Goal: Communication & Community: Answer question/provide support

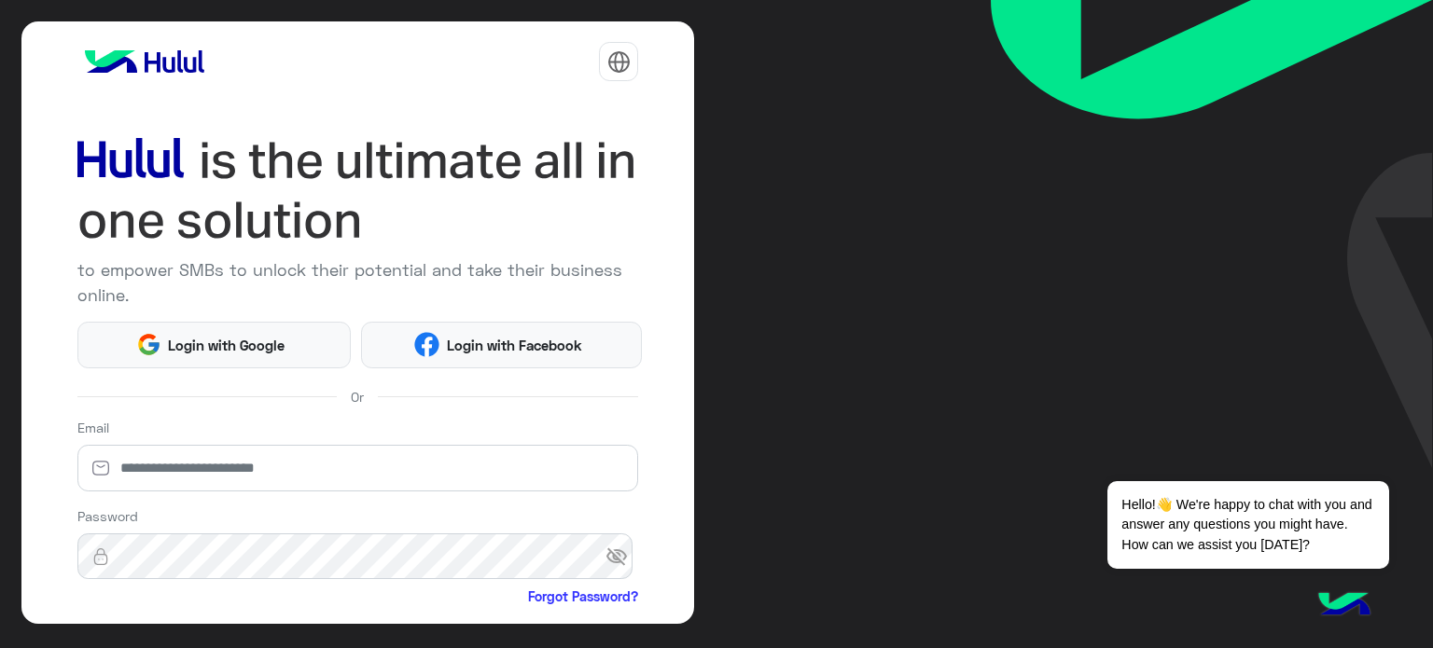
scroll to position [190, 0]
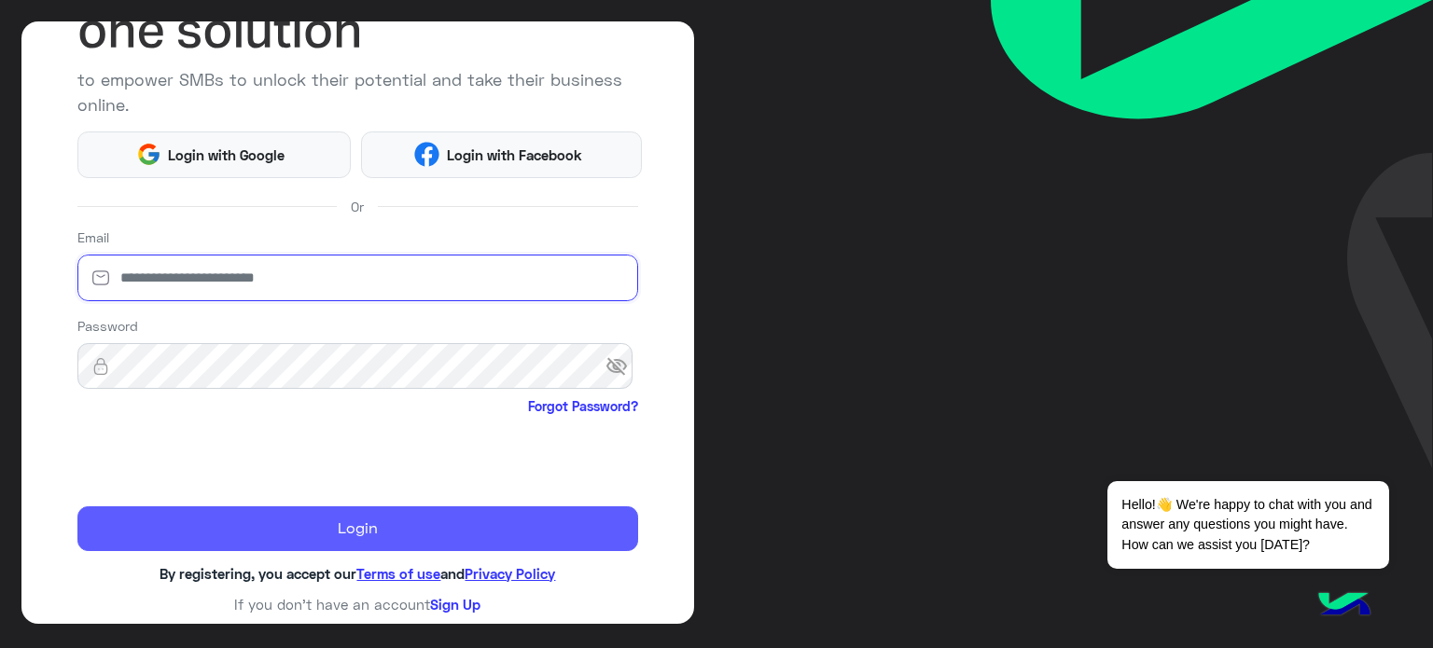
type input "**********"
click at [156, 507] on button "Login" at bounding box center [357, 528] width 561 height 45
click at [175, 515] on button "Login" at bounding box center [357, 528] width 561 height 45
click at [175, 512] on button "Login" at bounding box center [357, 528] width 561 height 45
click at [176, 509] on button "Login" at bounding box center [357, 528] width 561 height 45
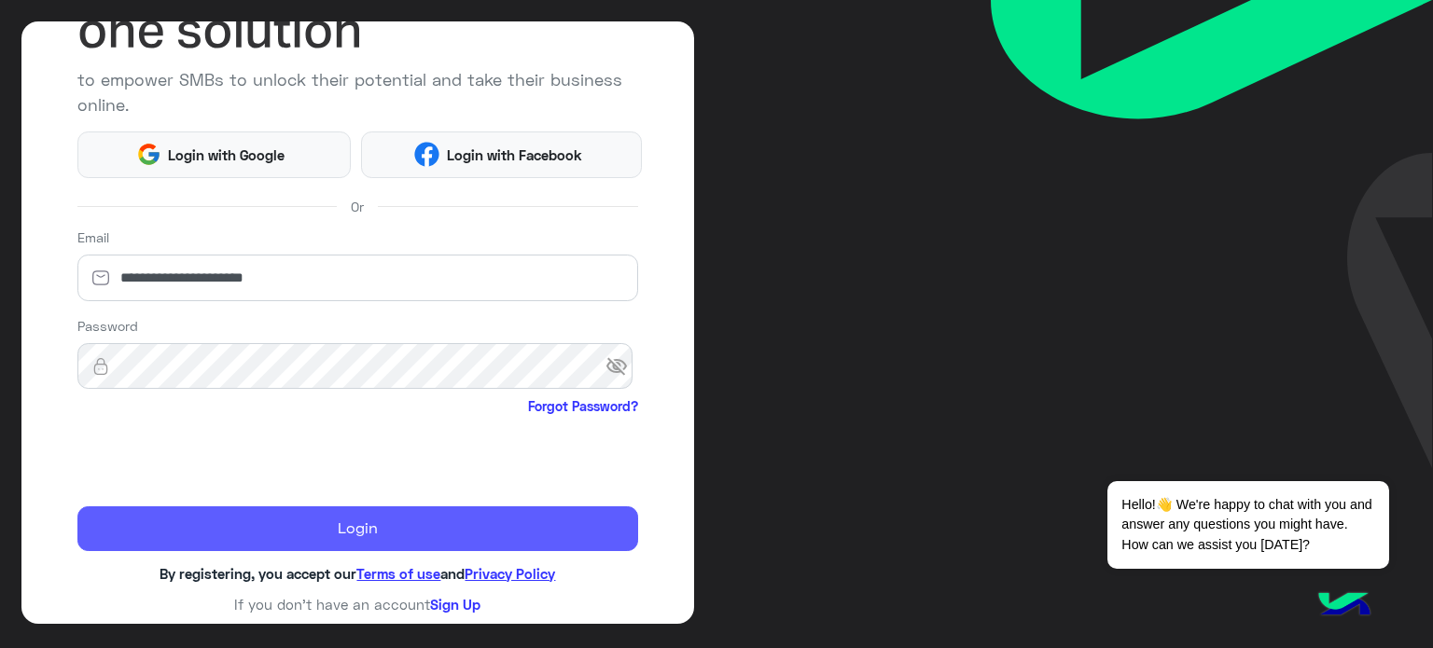
click at [280, 517] on button "Login" at bounding box center [357, 528] width 561 height 45
click at [341, 521] on button "Login" at bounding box center [357, 528] width 561 height 45
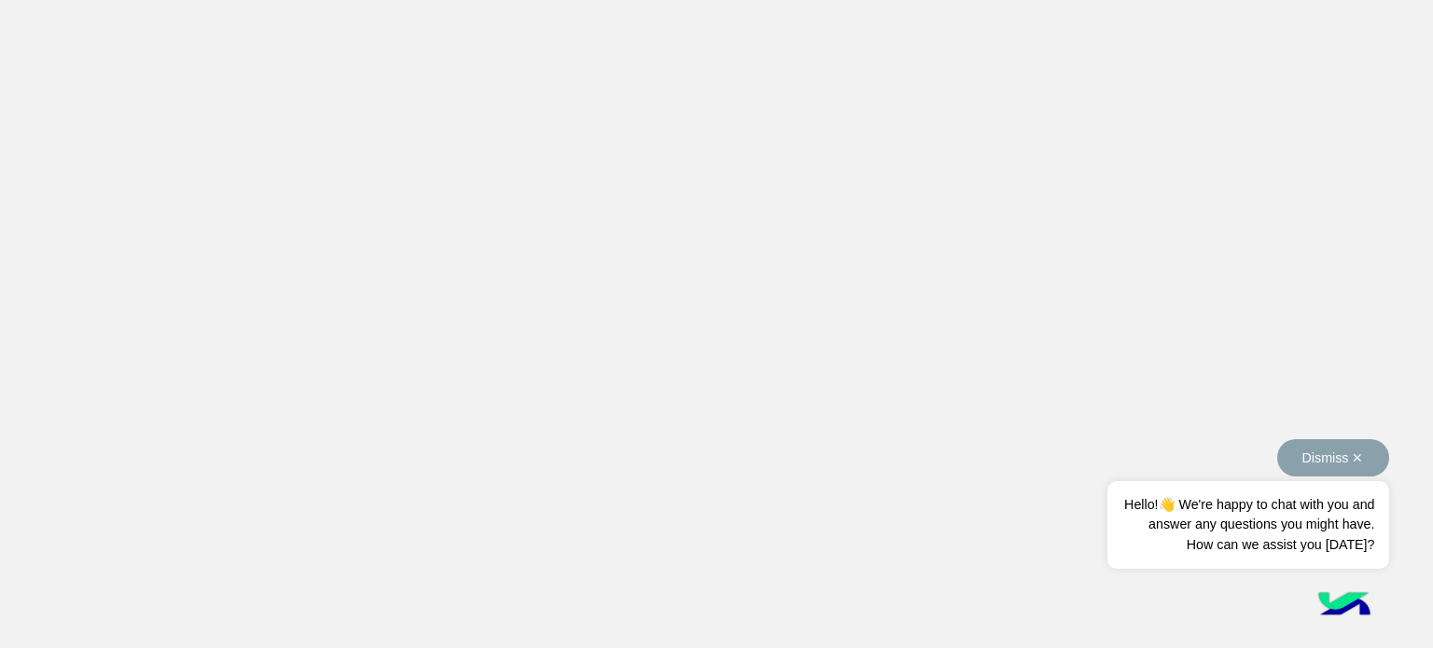
click at [1364, 456] on button "Dismiss ✕" at bounding box center [1333, 457] width 112 height 37
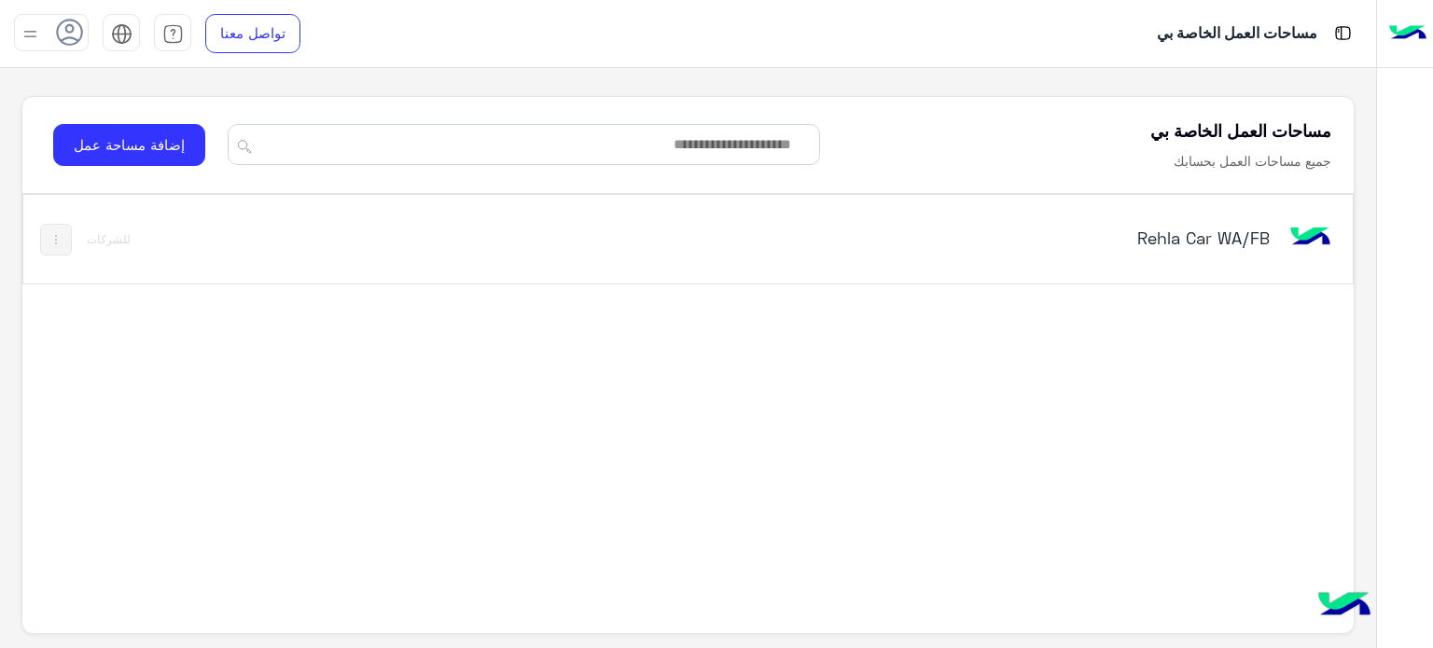
click at [1268, 256] on div "Rehla Car WA/FB" at bounding box center [946, 240] width 777 height 54
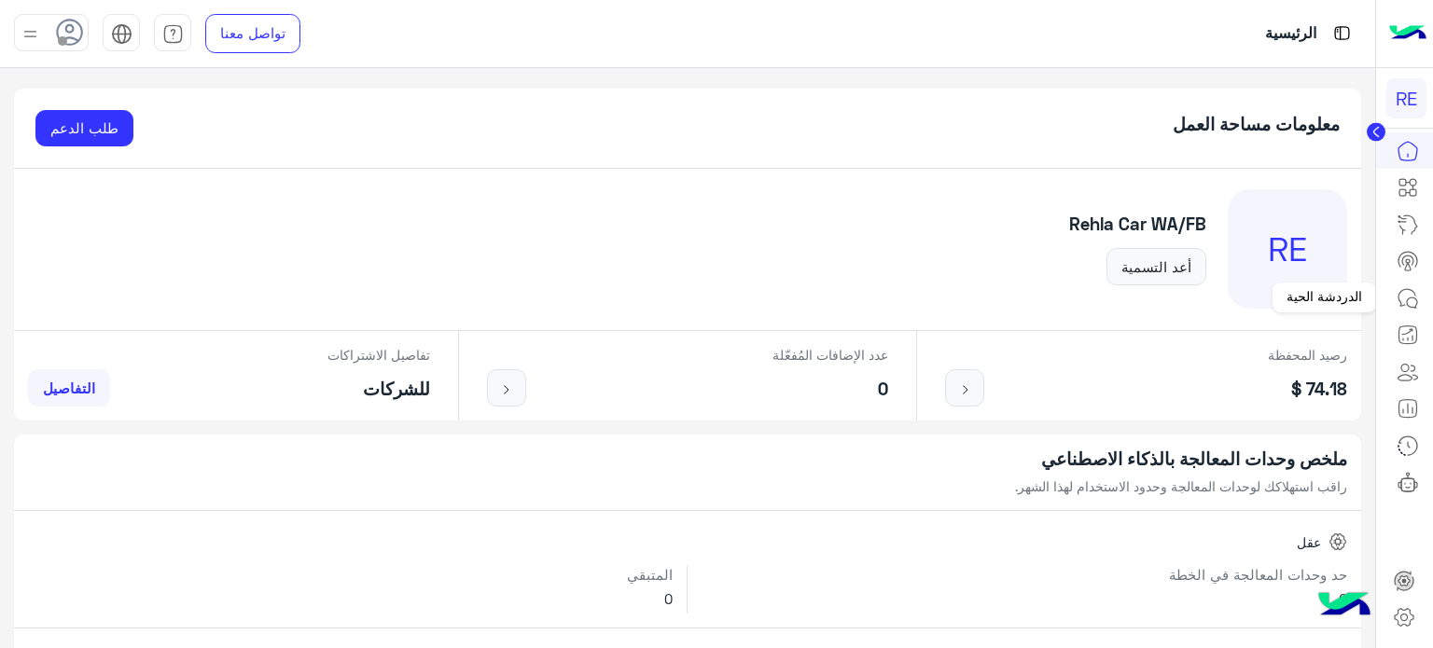
click at [1406, 287] on icon at bounding box center [1407, 298] width 22 height 22
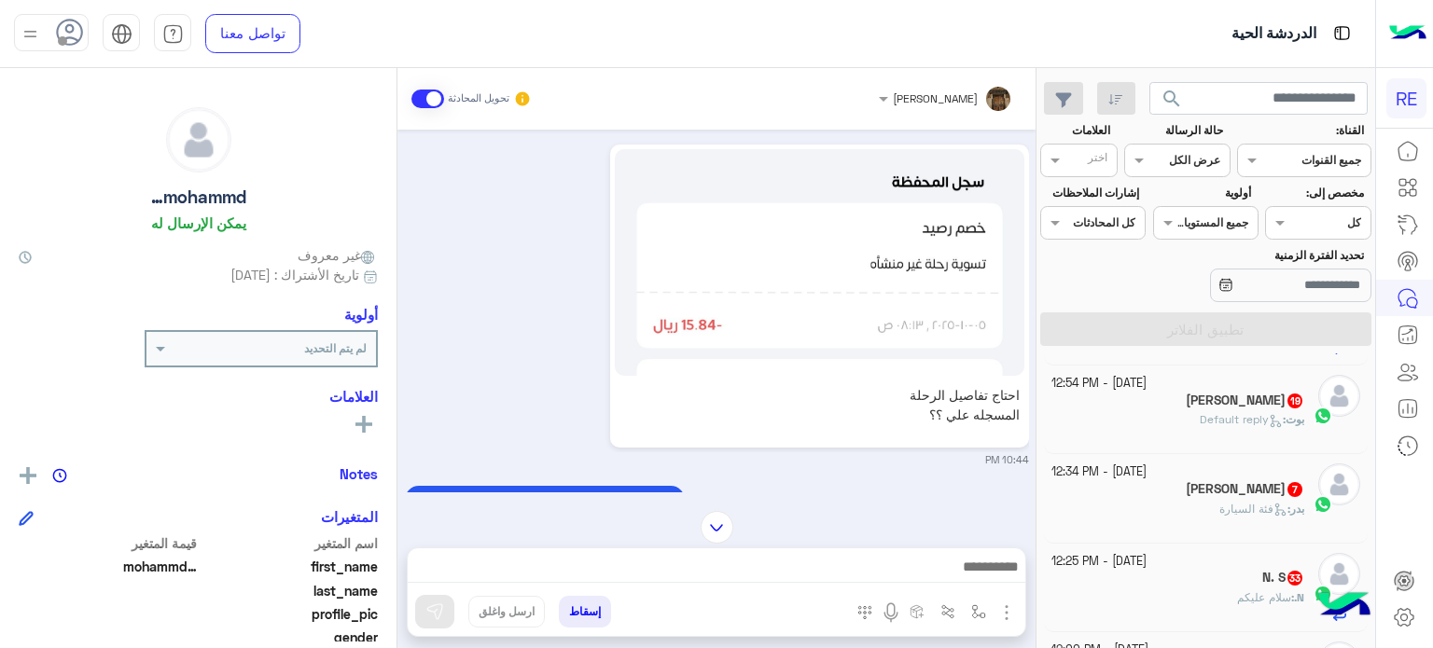
scroll to position [1113, 0]
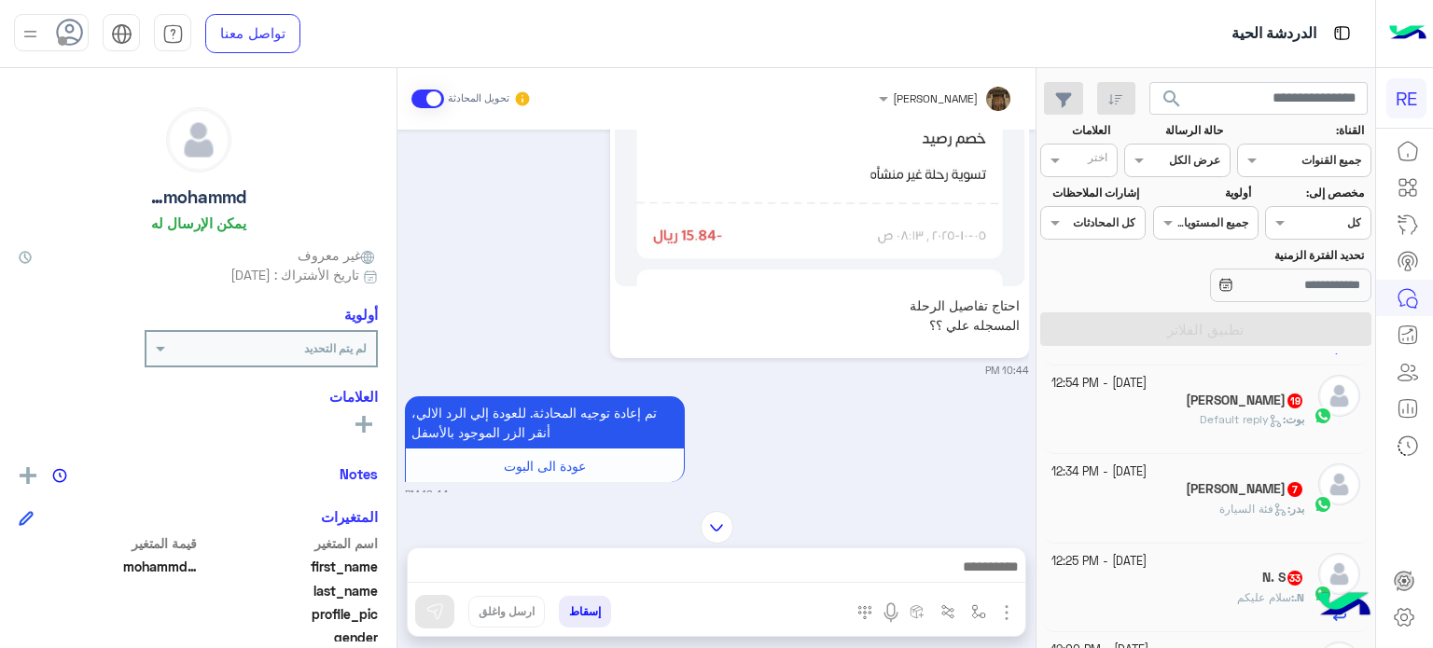
click at [712, 517] on img at bounding box center [716, 527] width 33 height 33
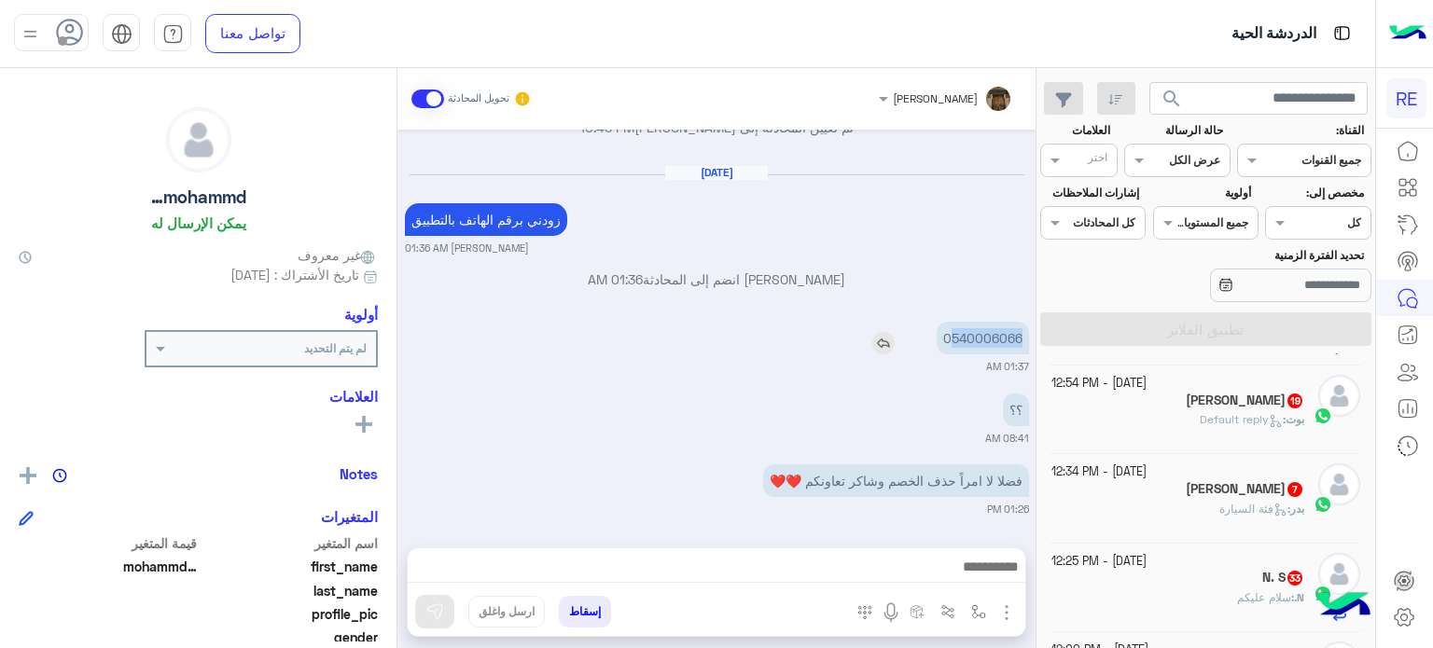
drag, startPoint x: 1018, startPoint y: 333, endPoint x: 949, endPoint y: 335, distance: 69.0
click at [949, 335] on p "0540006066" at bounding box center [982, 338] width 92 height 33
copy p "540006066"
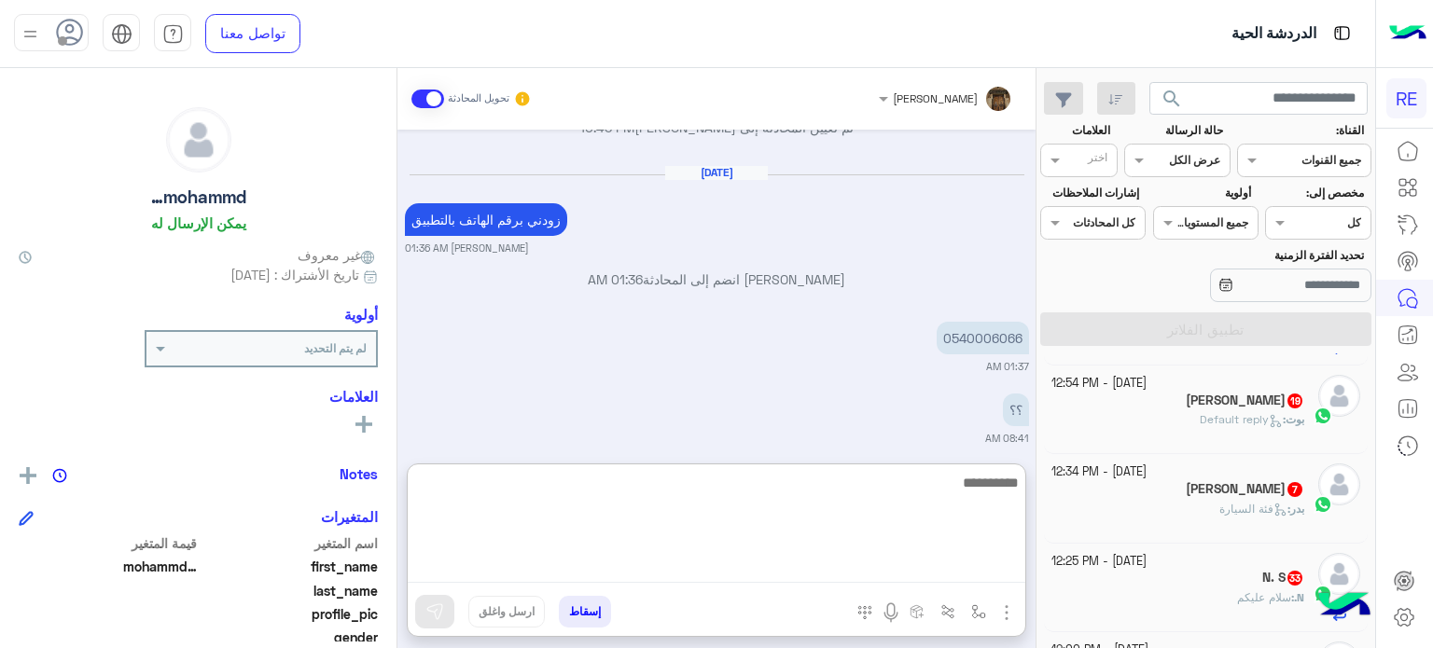
scroll to position [1567, 0]
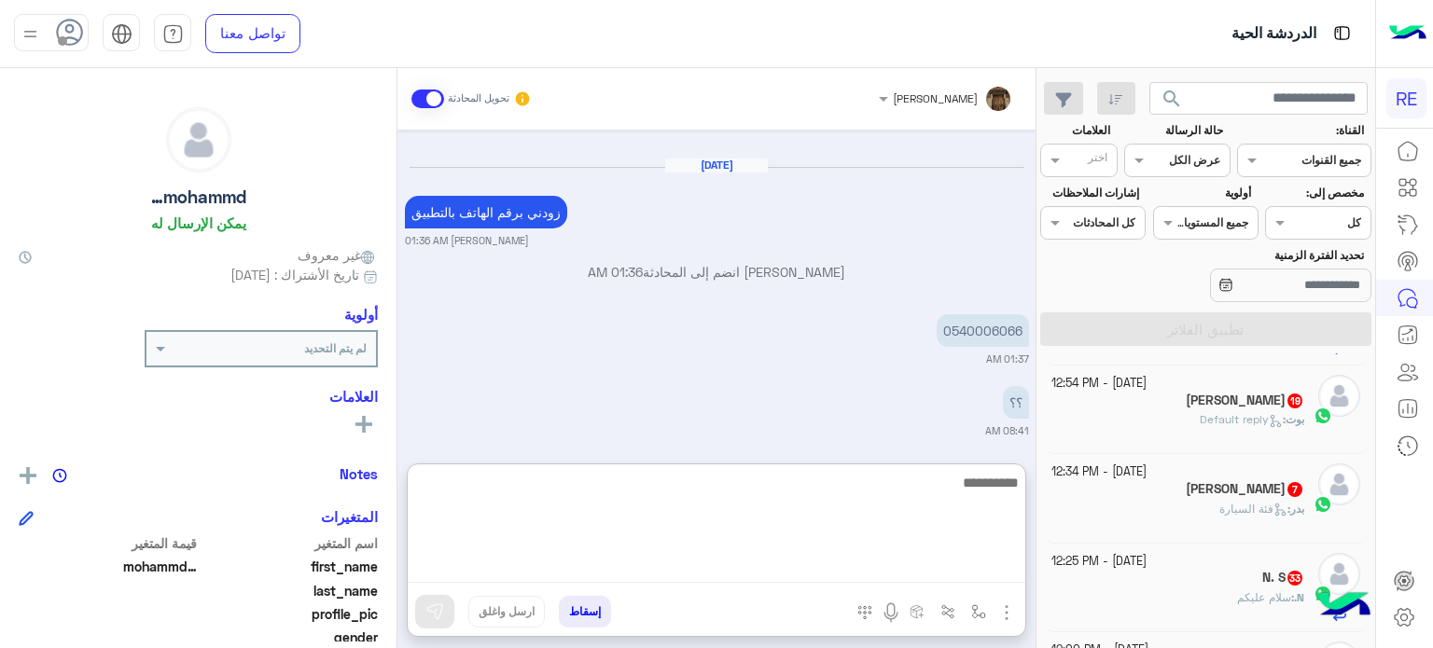
click at [831, 577] on textarea at bounding box center [716, 527] width 617 height 112
type textarea "*"
type textarea "**********"
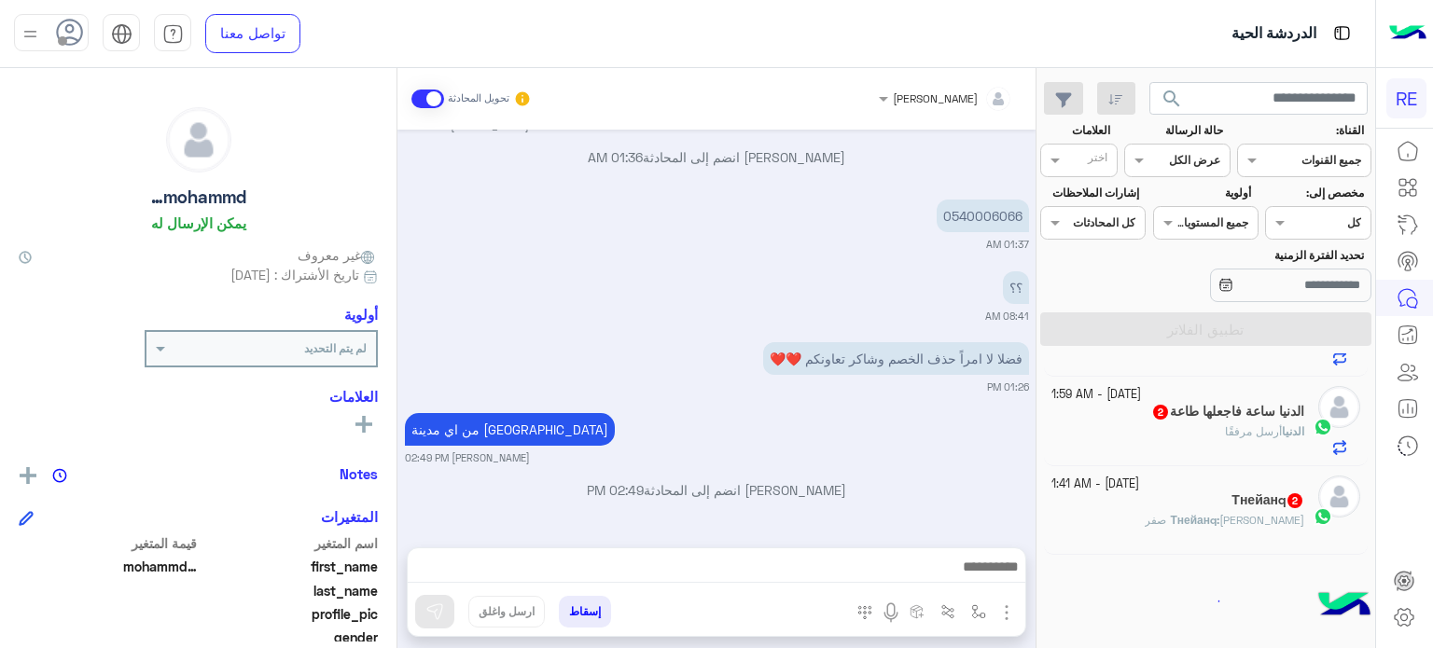
scroll to position [1720, 0]
click at [1170, 517] on div "Тнейанq : مافيه خانة صفر" at bounding box center [1178, 528] width 254 height 33
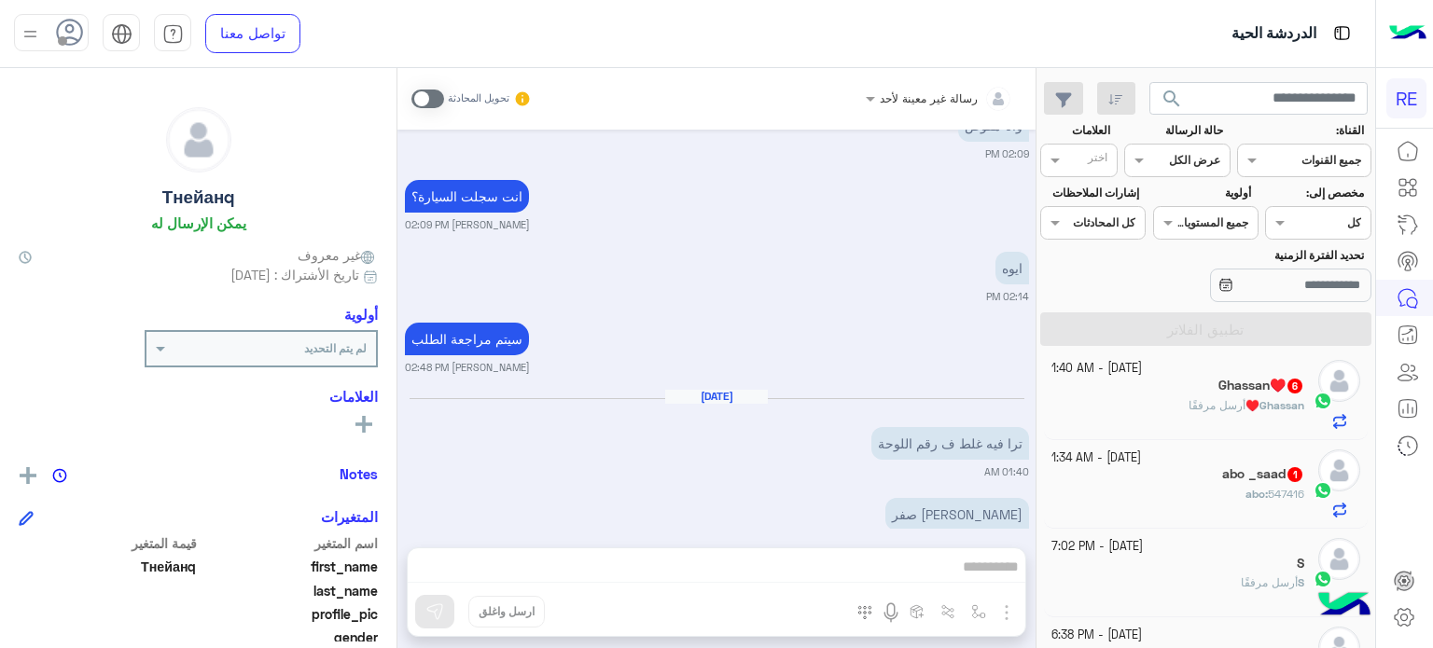
scroll to position [2082, 0]
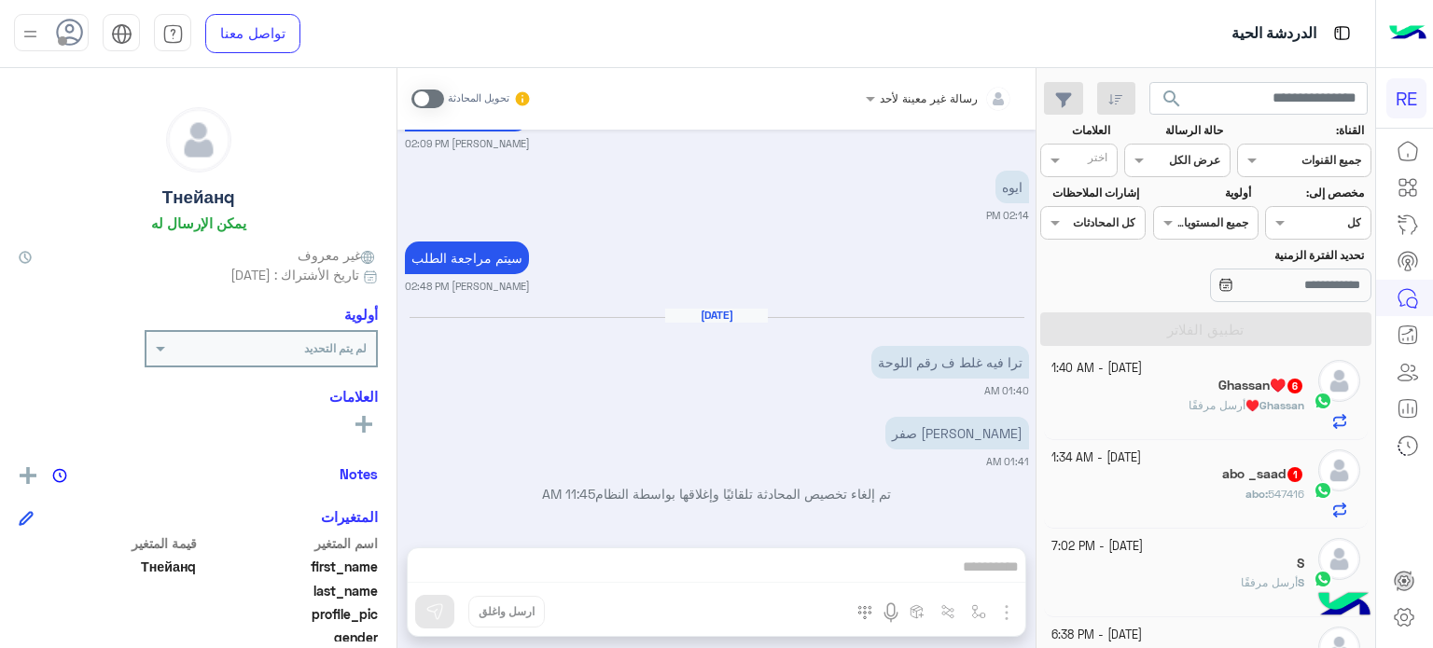
click at [419, 97] on span at bounding box center [427, 99] width 33 height 19
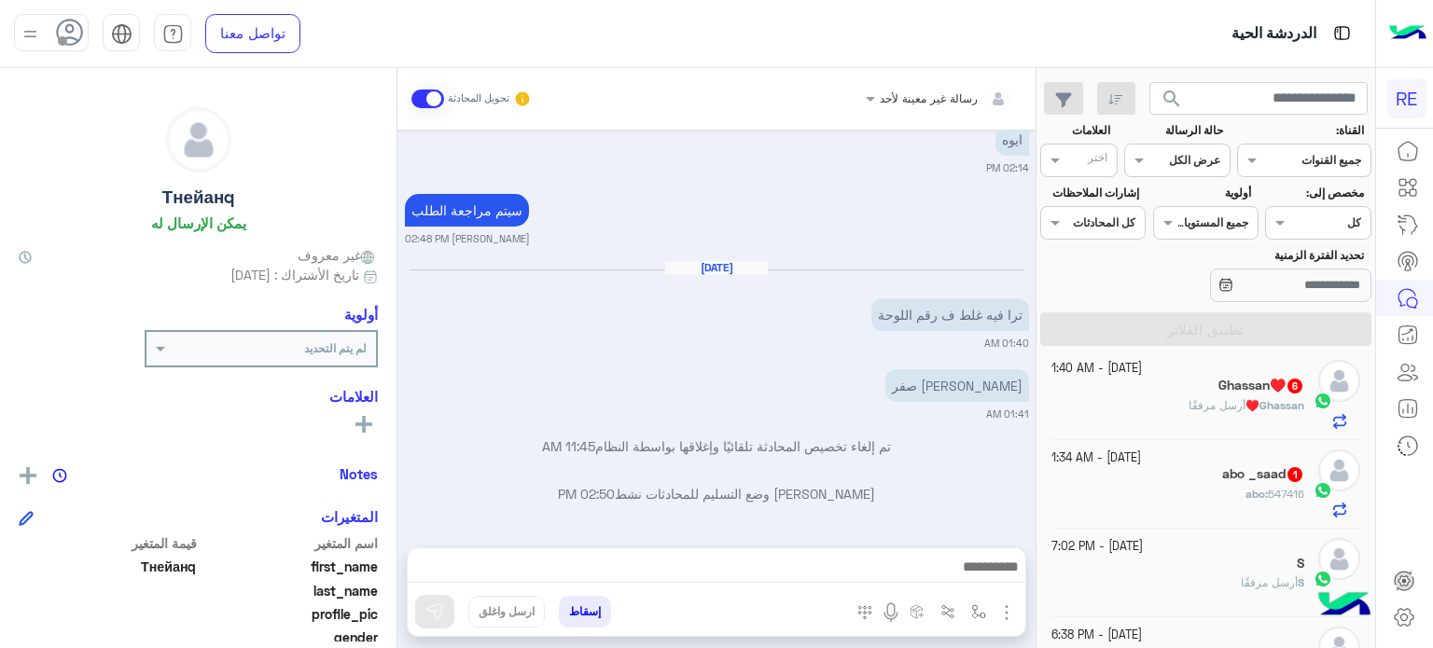
click at [713, 551] on div at bounding box center [716, 571] width 617 height 47
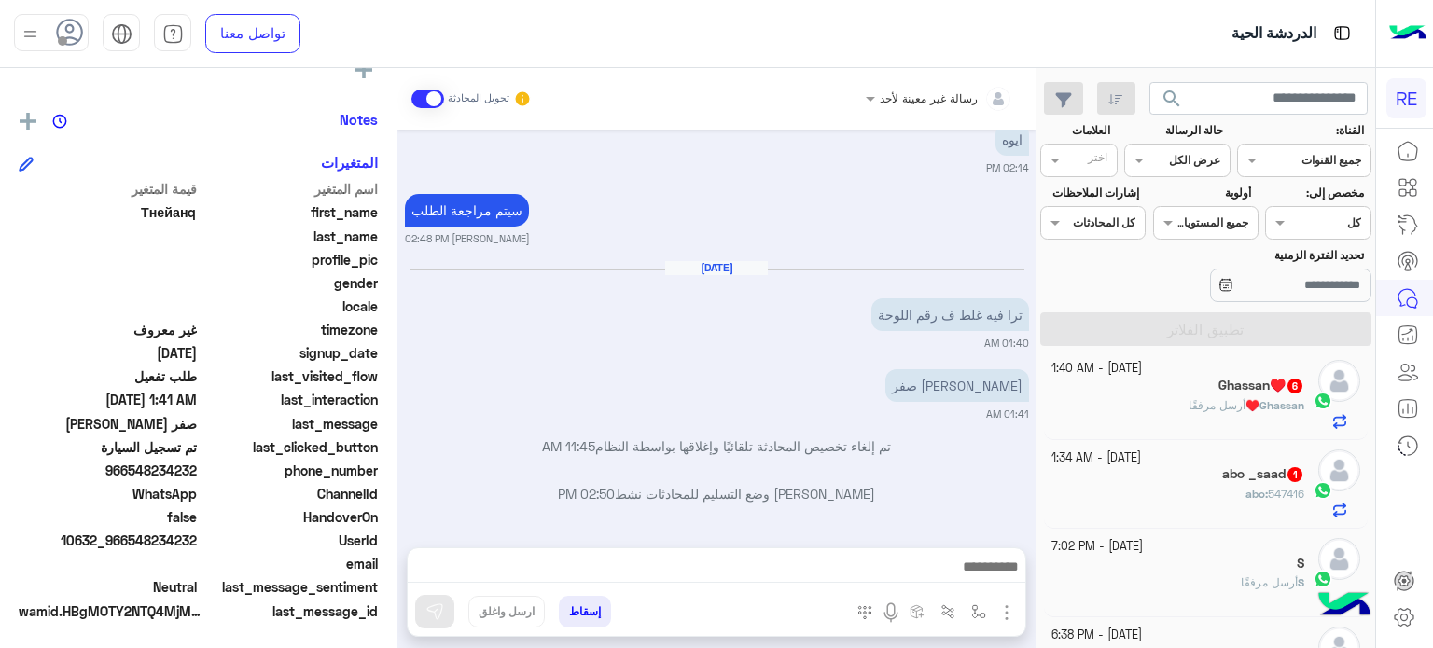
scroll to position [354, 0]
drag, startPoint x: 197, startPoint y: 467, endPoint x: 129, endPoint y: 470, distance: 68.1
click at [129, 470] on span "966548234232" at bounding box center [108, 471] width 178 height 20
copy span "548234232"
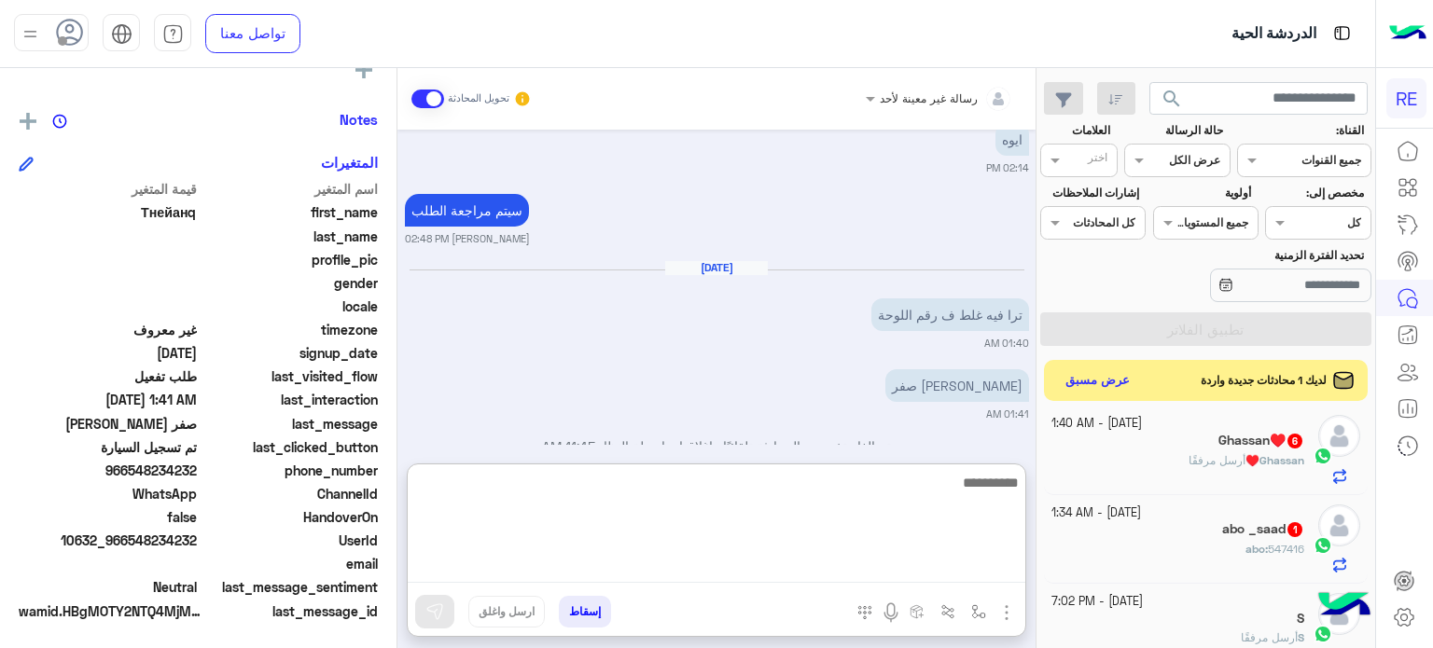
click at [851, 559] on textarea at bounding box center [716, 527] width 617 height 112
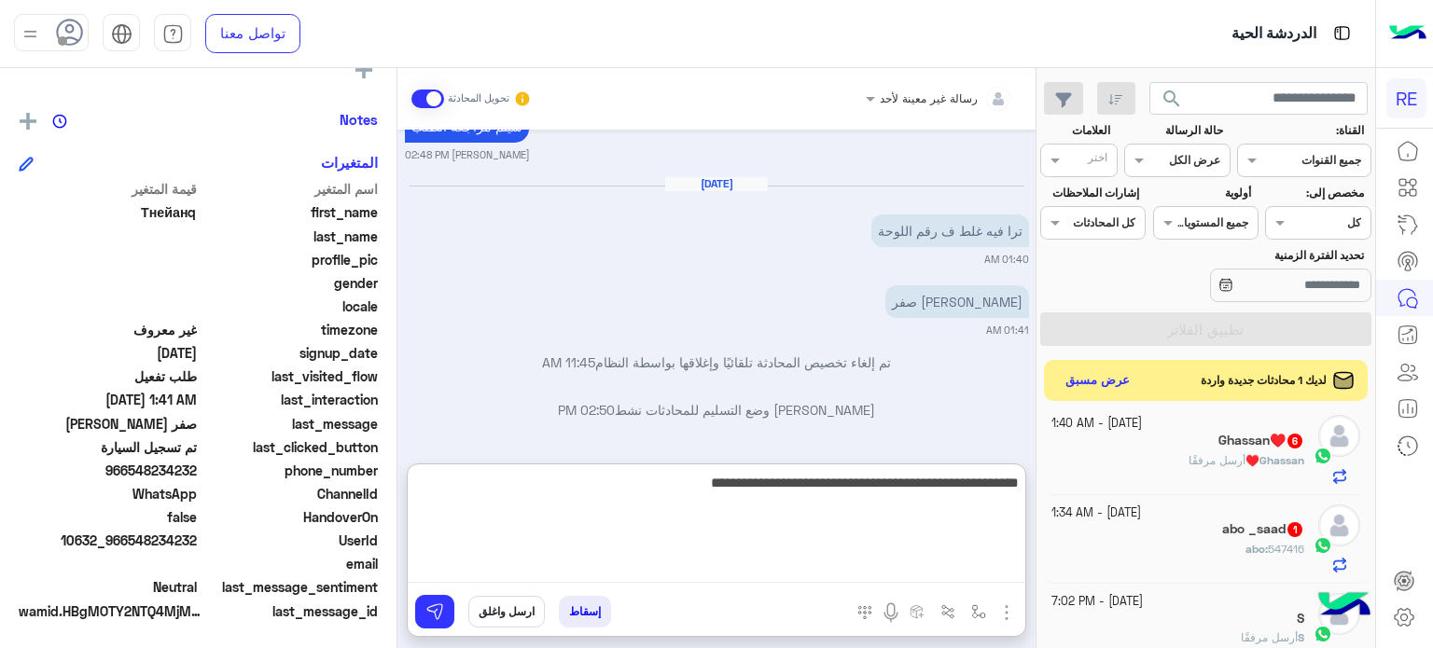
type textarea "**********"
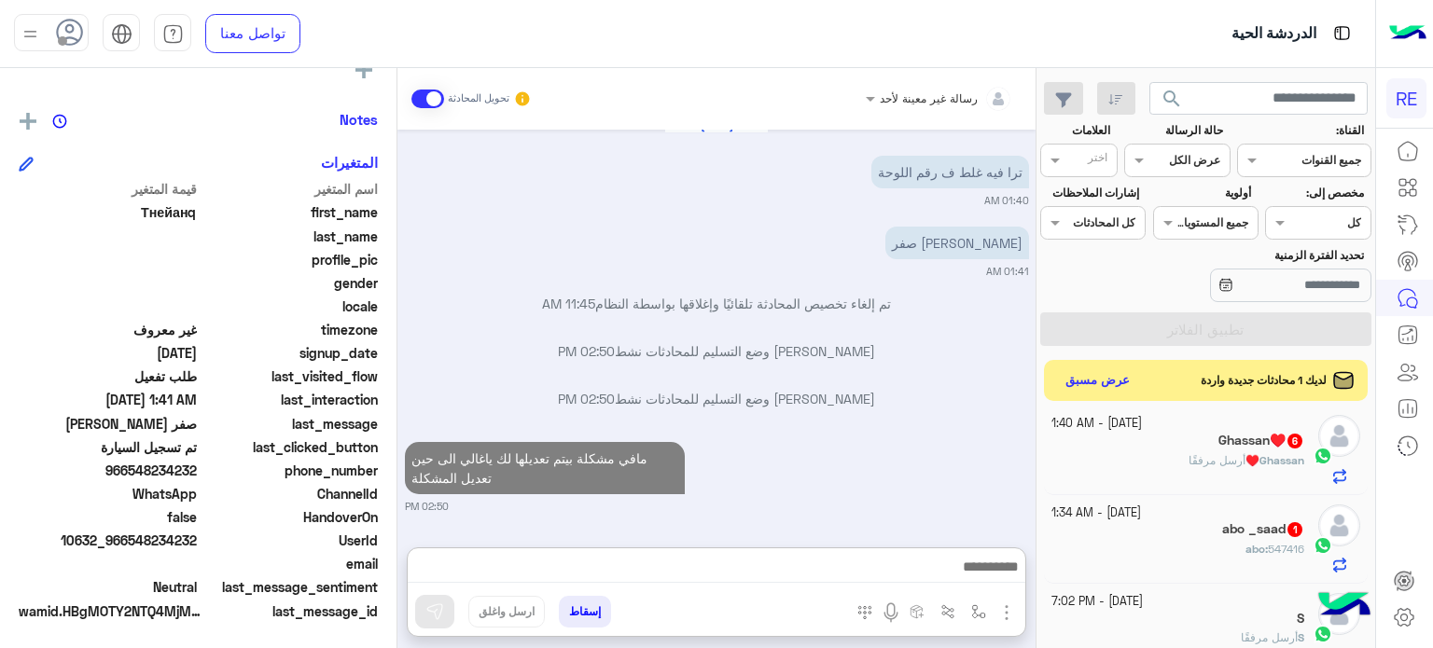
scroll to position [2318, 0]
click at [1190, 558] on div "abo : 547416" at bounding box center [1178, 557] width 254 height 33
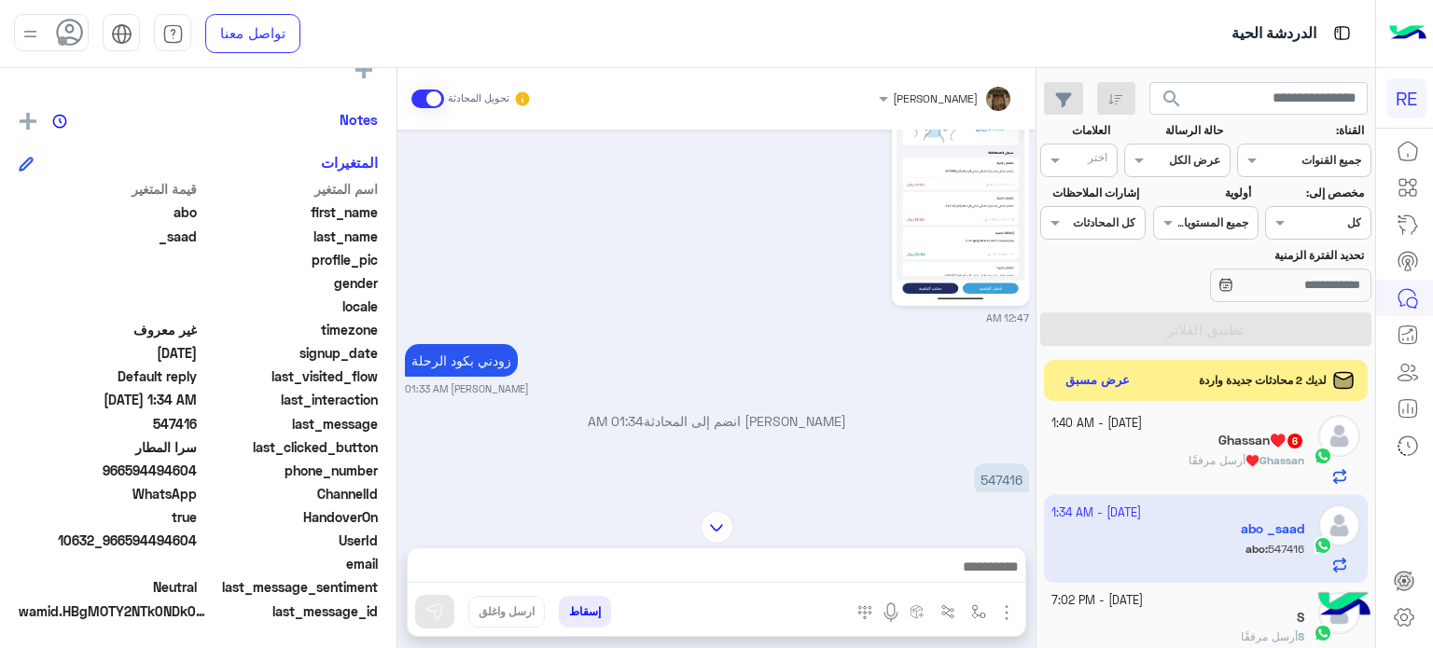
scroll to position [671, 0]
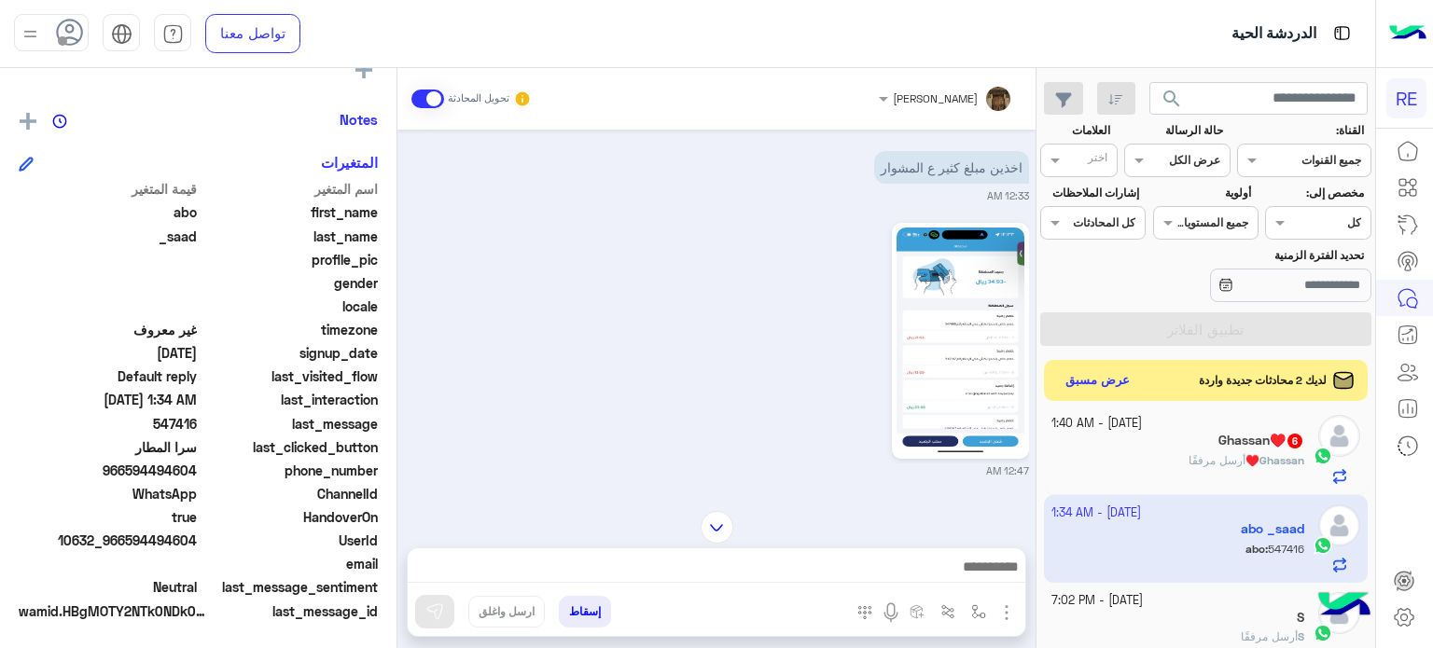
click at [1180, 440] on div "Ghassan♥️ 6" at bounding box center [1178, 443] width 254 height 20
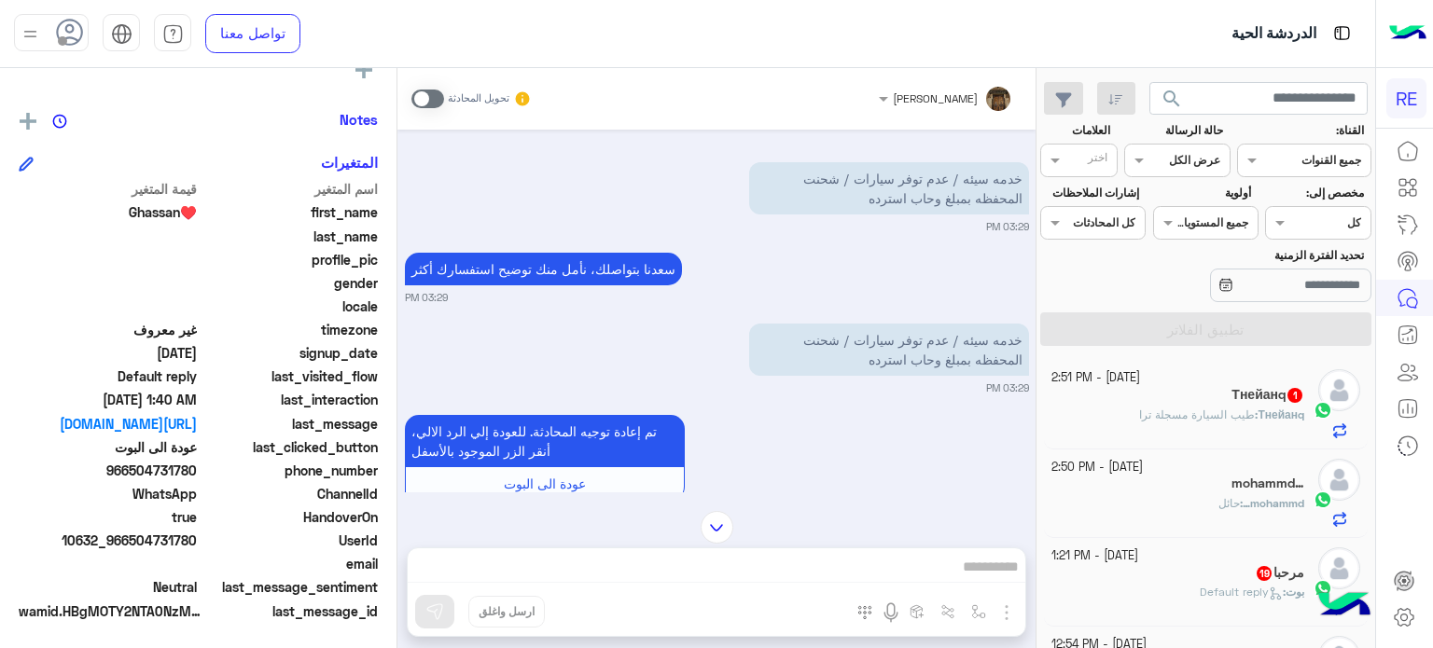
scroll to position [9, 0]
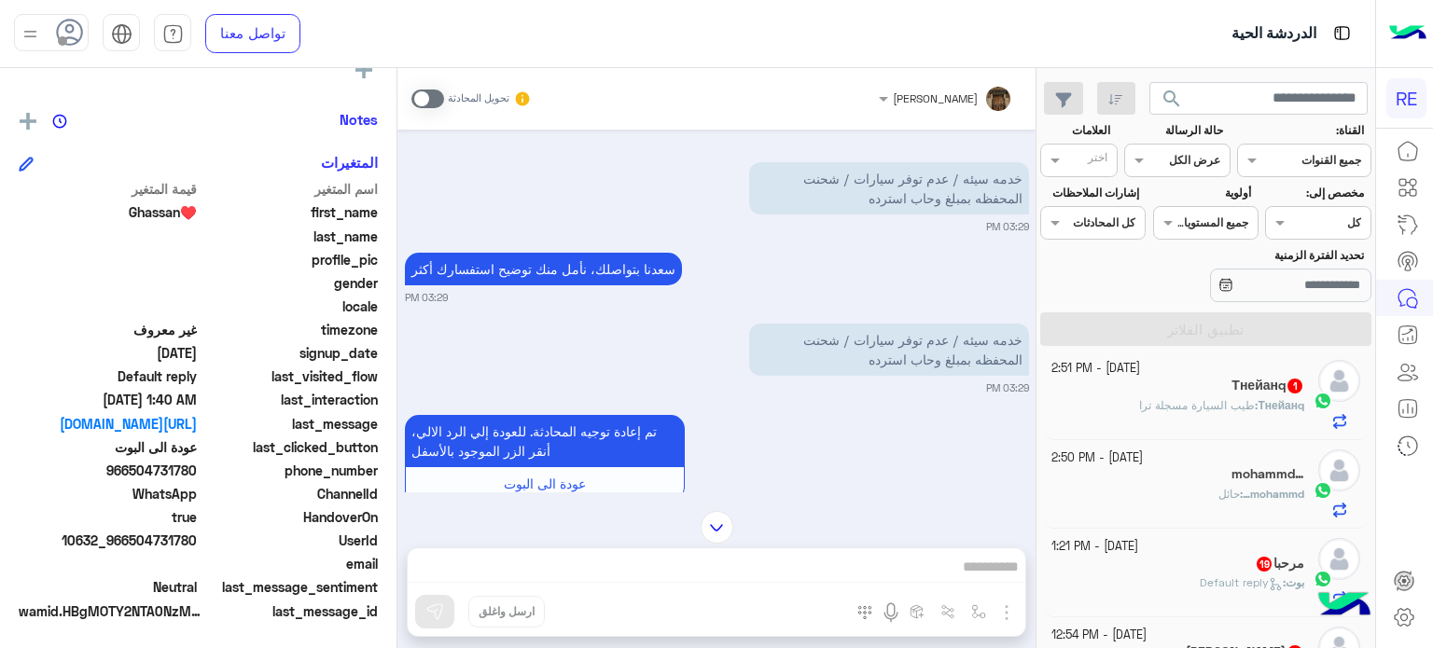
click at [1200, 547] on div "[DATE] - 1:21 PM" at bounding box center [1178, 547] width 254 height 18
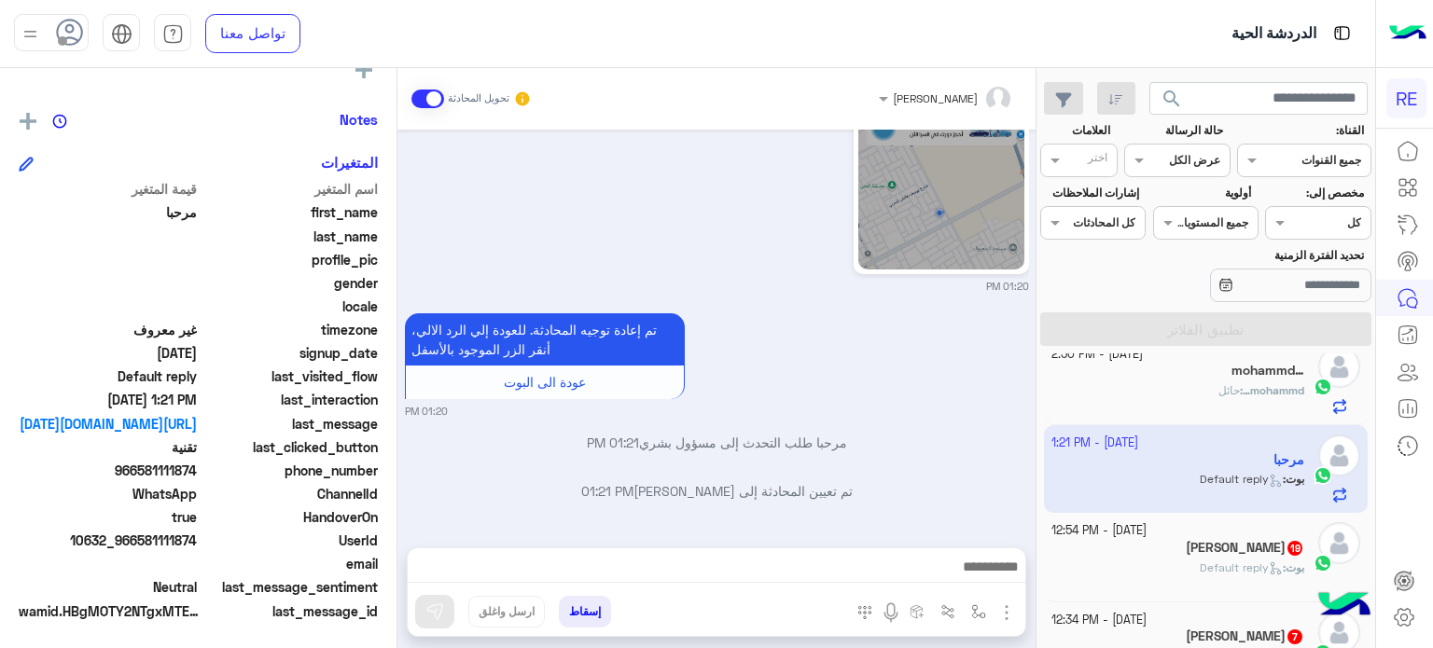
click at [1250, 555] on div "[PERSON_NAME] 19" at bounding box center [1178, 550] width 254 height 20
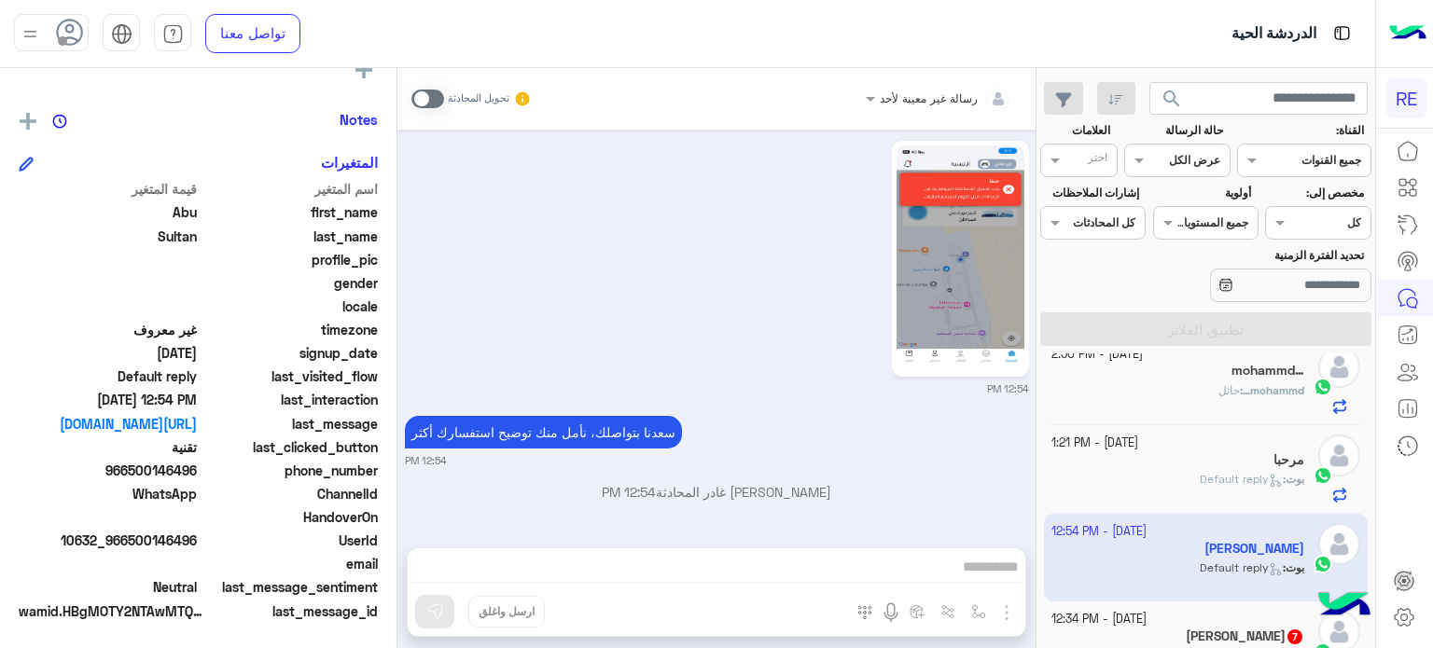
click at [421, 95] on span at bounding box center [427, 99] width 33 height 19
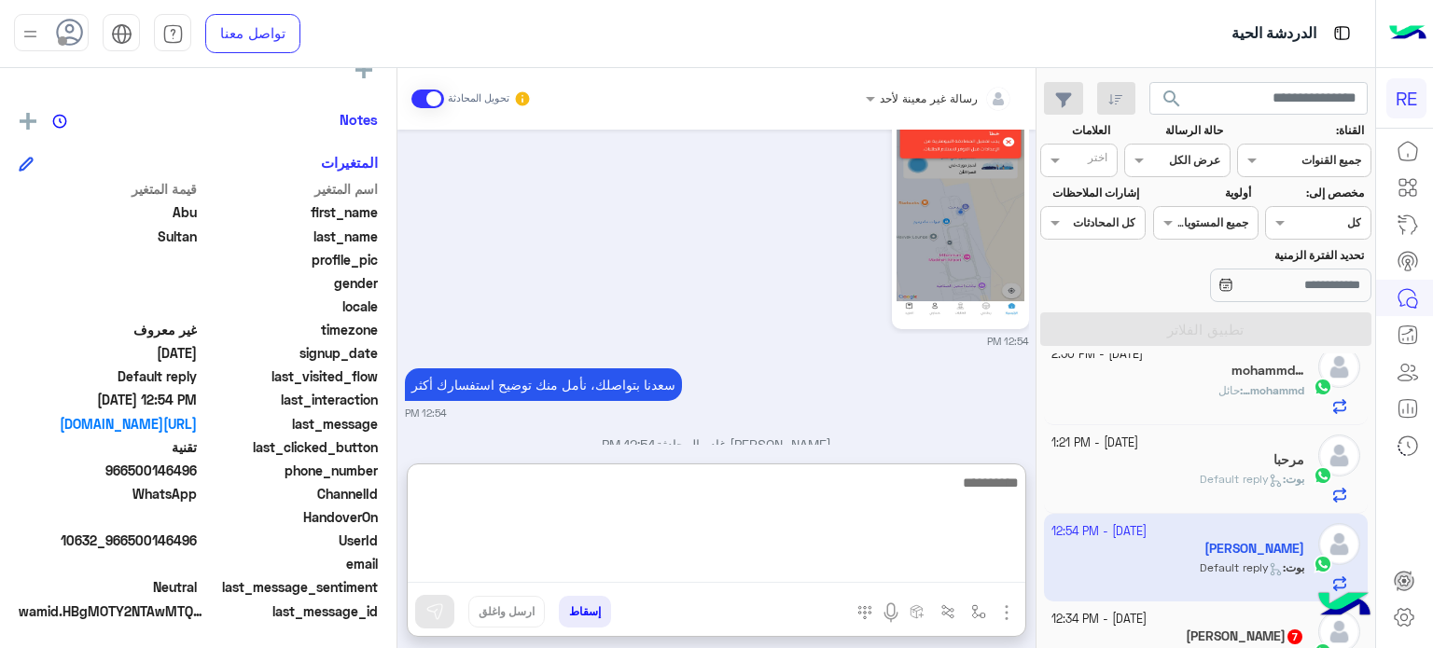
click at [637, 569] on textarea at bounding box center [716, 527] width 617 height 112
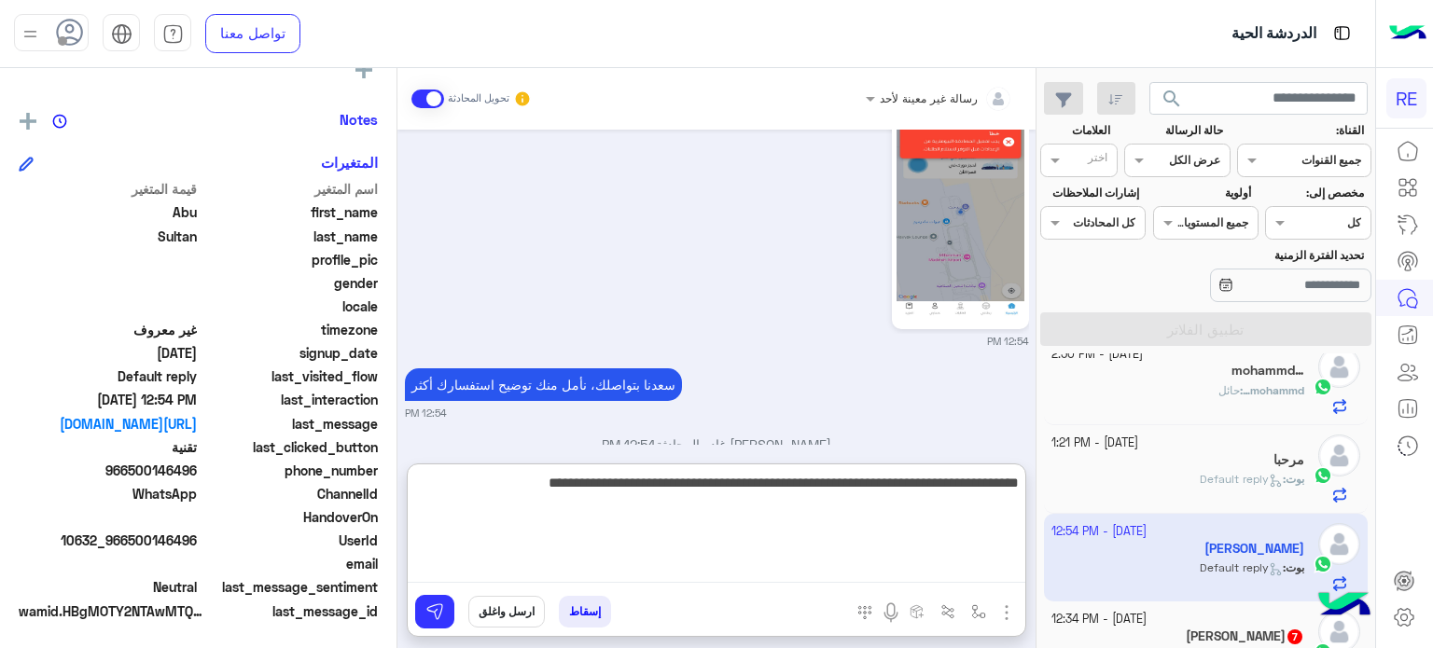
type textarea "**********"
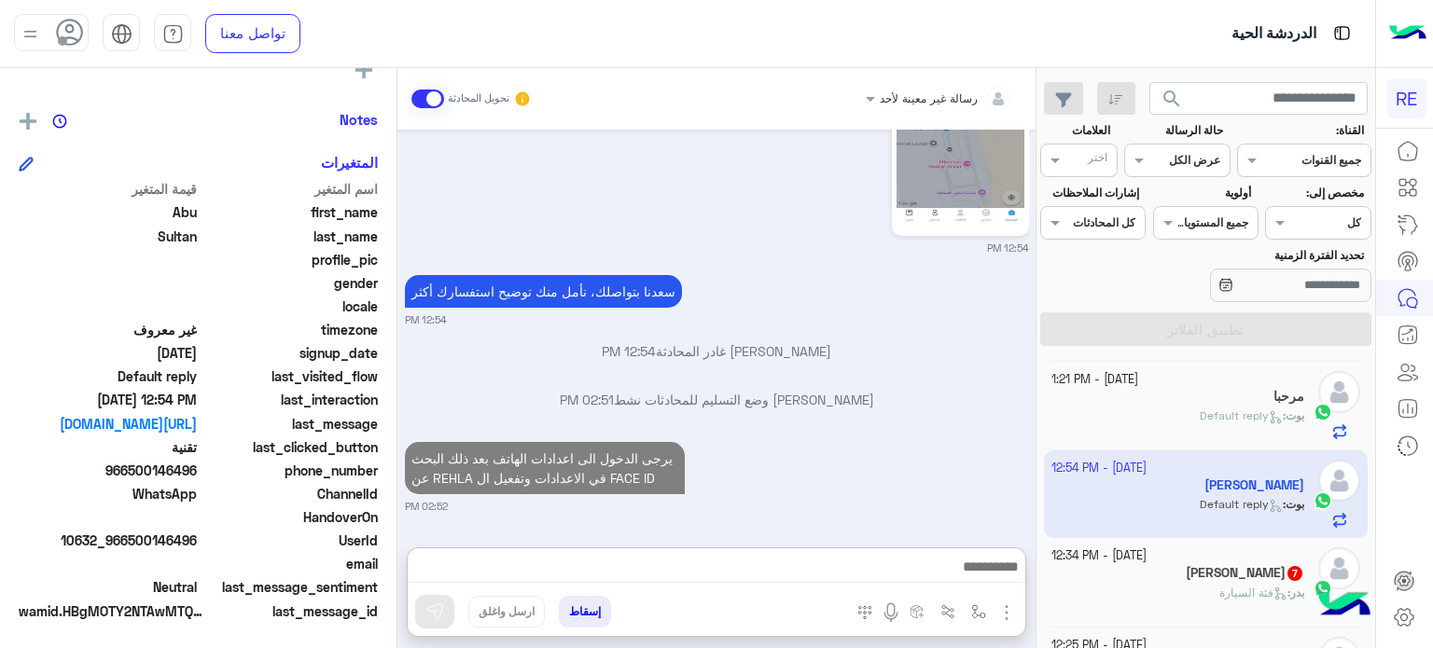
scroll to position [1013, 0]
click at [1285, 569] on span "7" at bounding box center [1294, 572] width 19 height 16
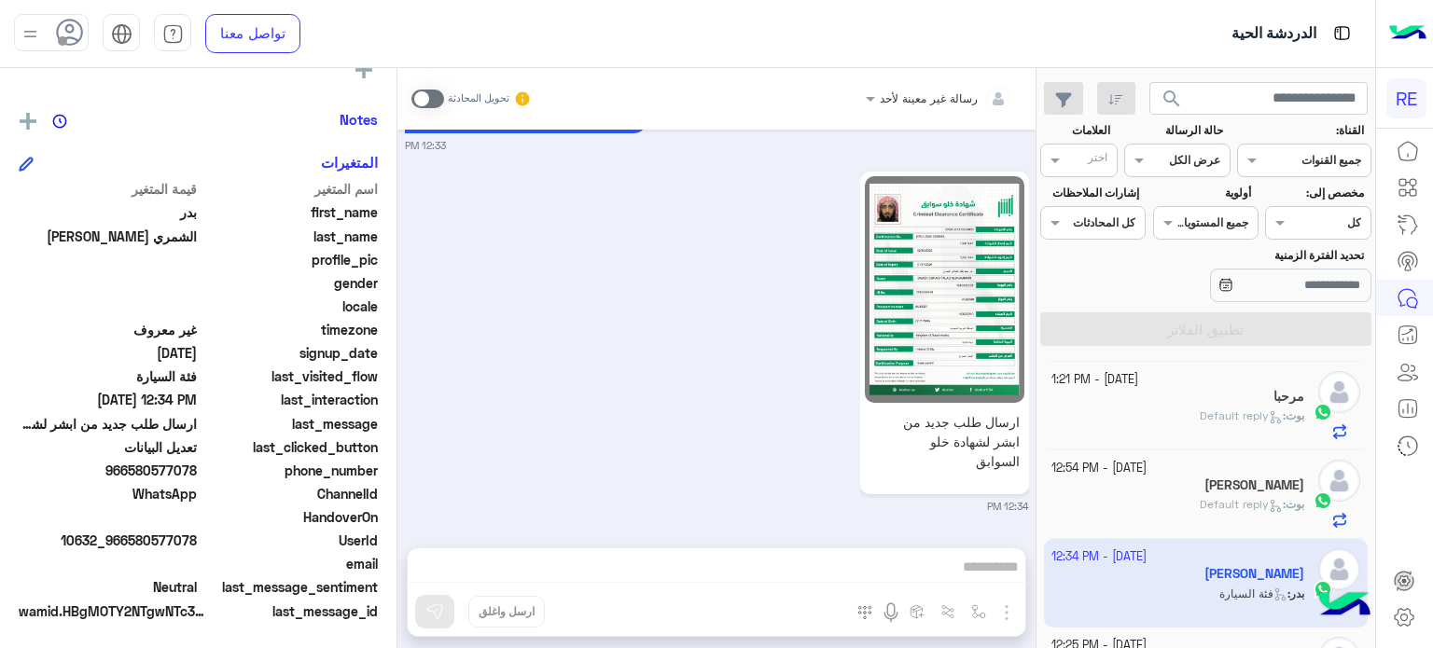
scroll to position [175, 0]
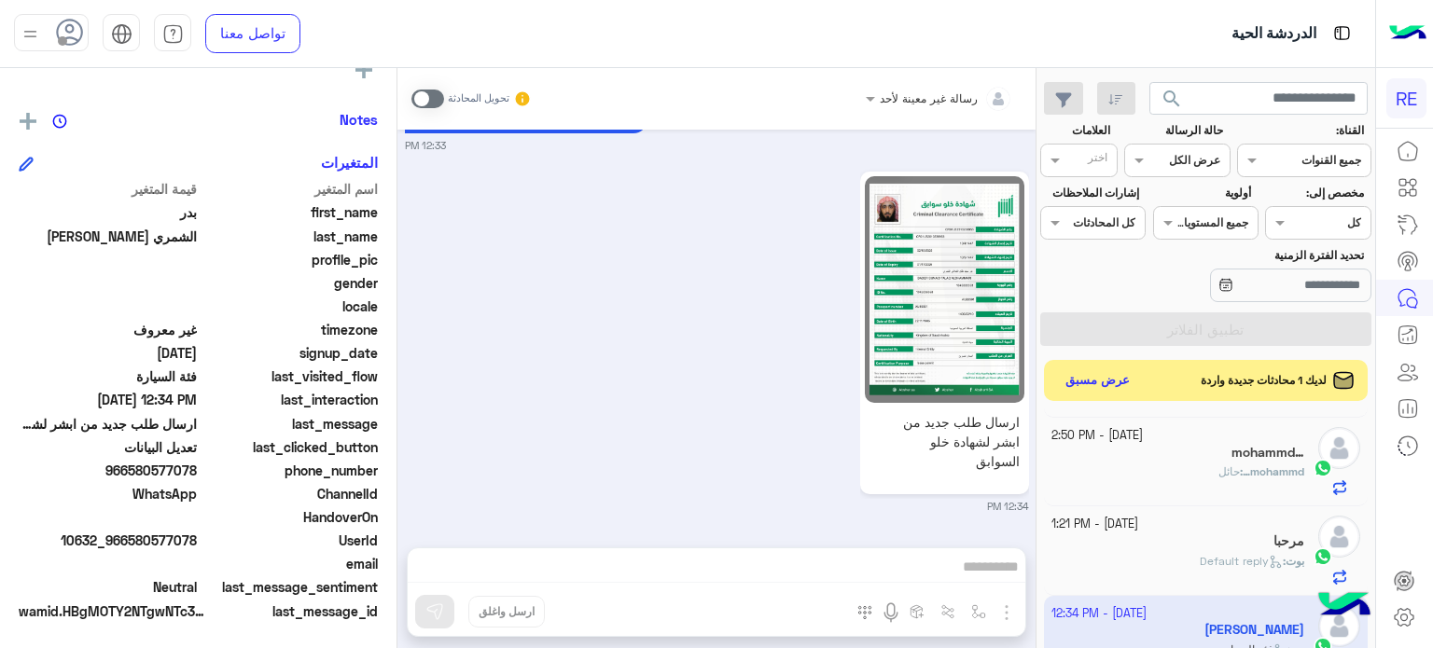
drag, startPoint x: 198, startPoint y: 539, endPoint x: 131, endPoint y: 539, distance: 67.2
click at [131, 539] on span "10632_966580577078" at bounding box center [108, 541] width 178 height 20
copy span "580577078"
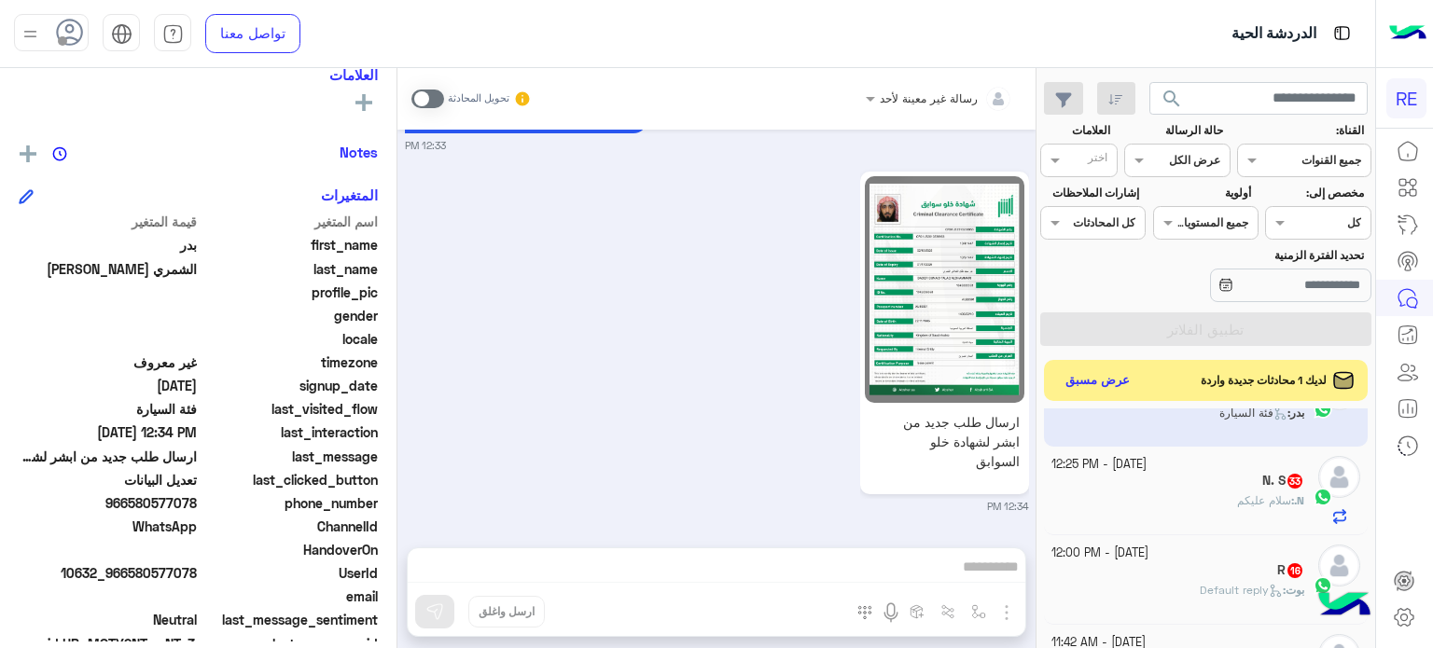
scroll to position [411, 0]
click at [1216, 505] on div "N. : سلام عليكم" at bounding box center [1178, 509] width 254 height 33
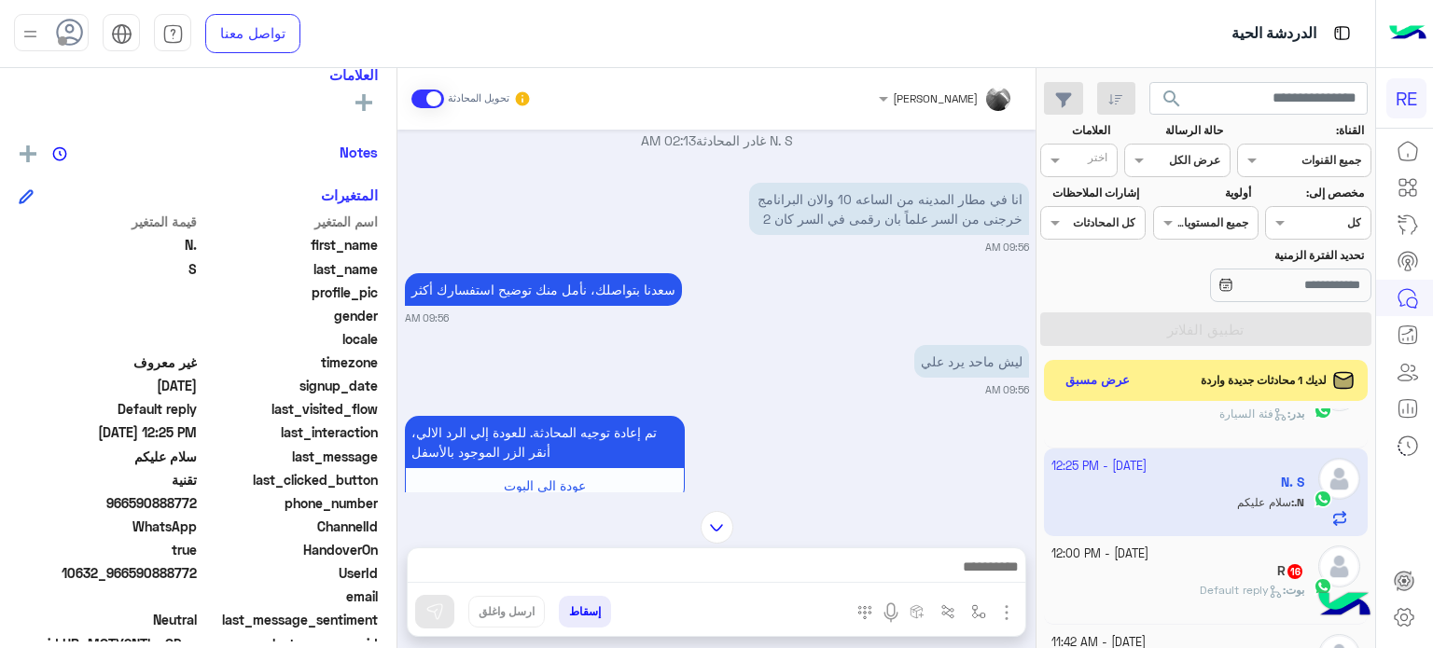
scroll to position [542, 0]
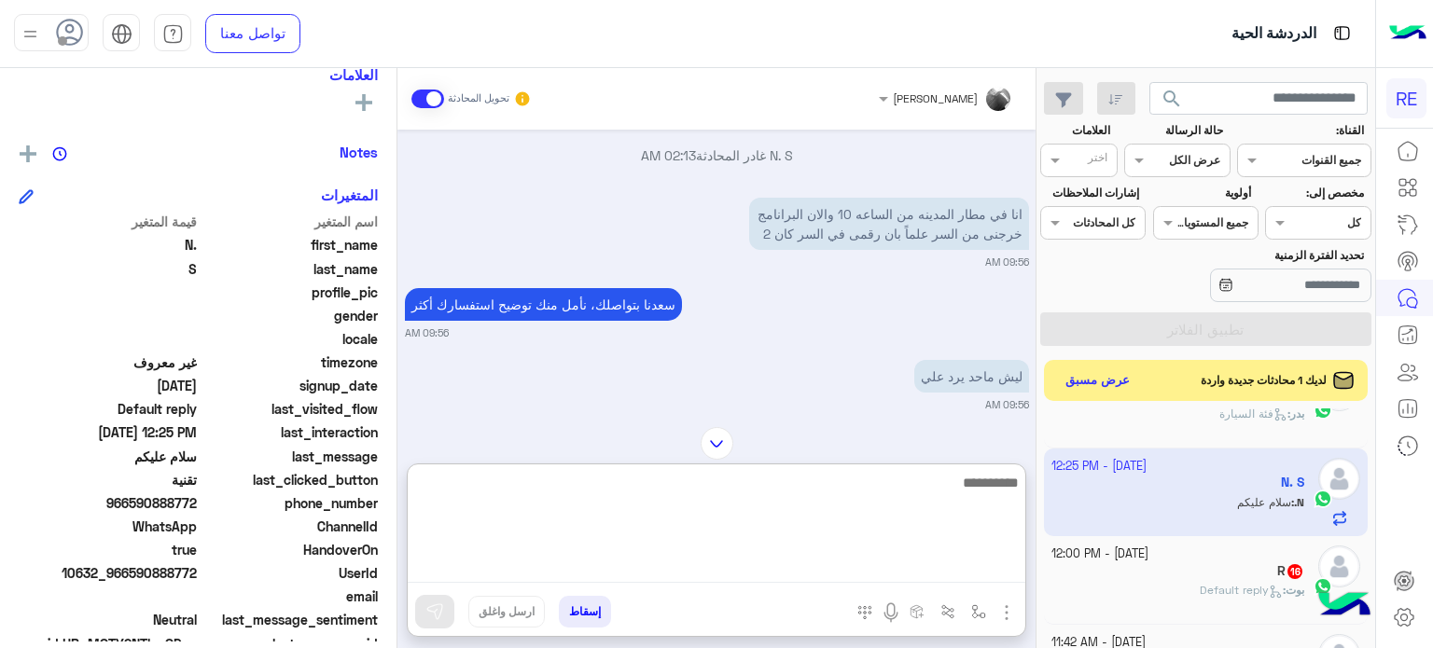
click at [853, 579] on textarea at bounding box center [716, 527] width 617 height 112
type textarea "*"
type textarea "**********"
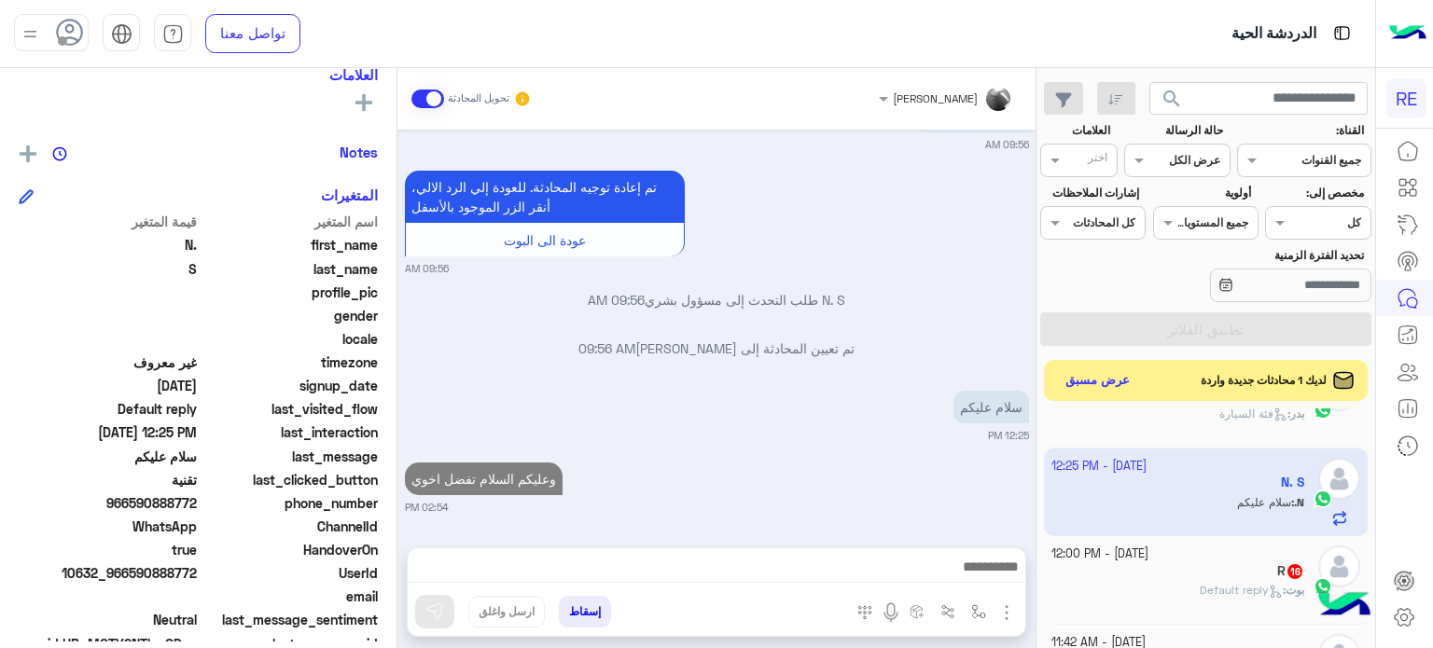
scroll to position [869, 0]
click at [1178, 563] on div "R 16" at bounding box center [1178, 573] width 254 height 20
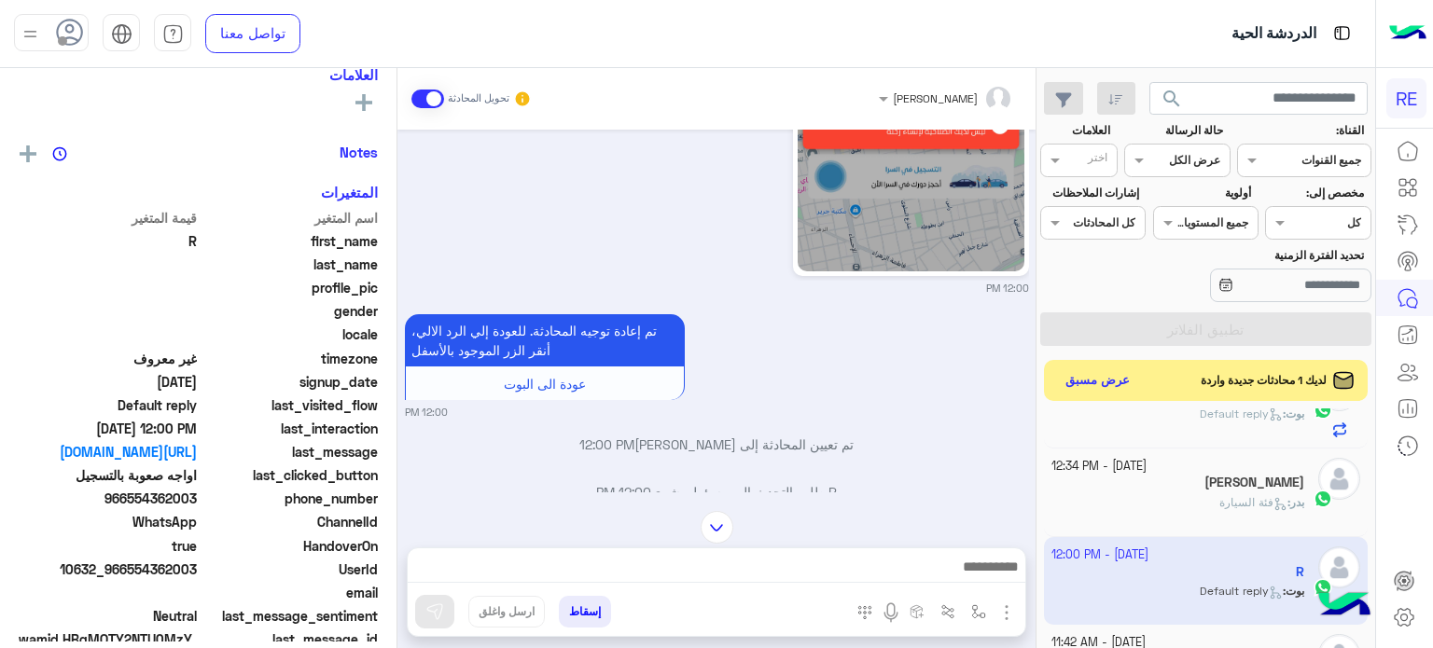
scroll to position [459, 0]
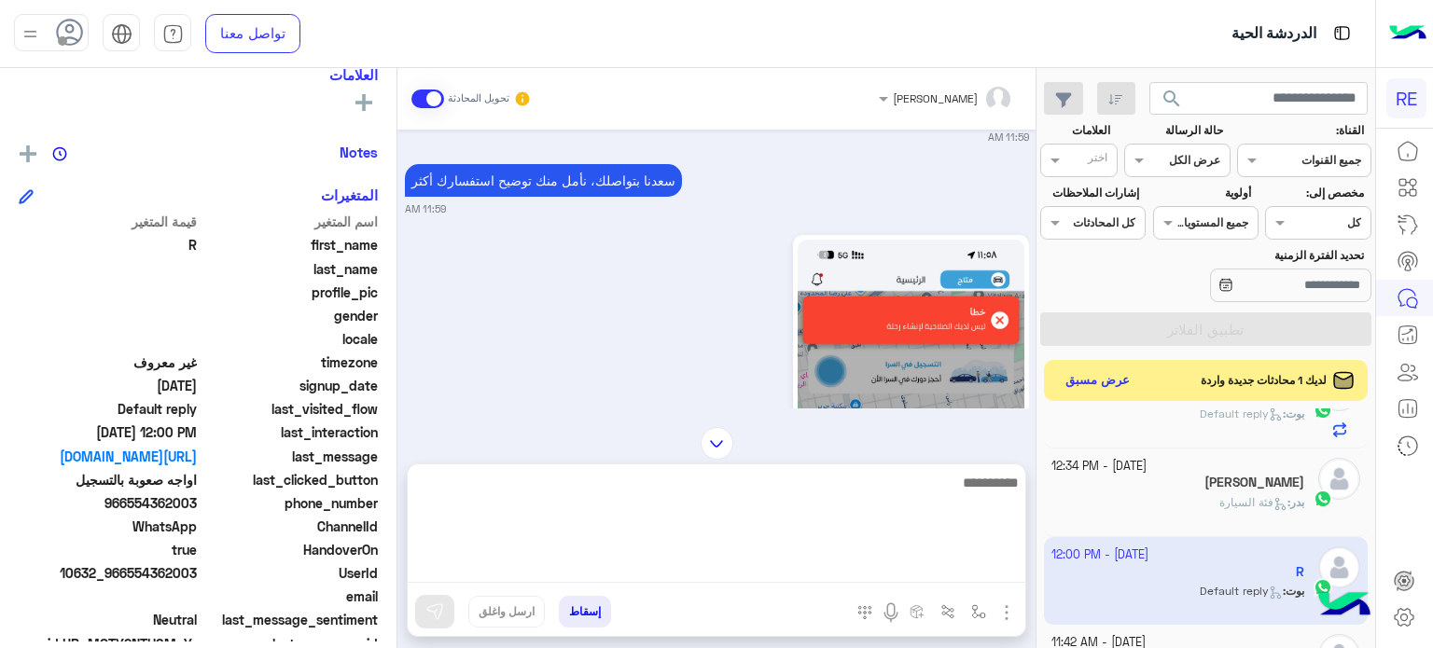
click at [931, 559] on textarea at bounding box center [716, 527] width 617 height 112
type textarea "**********"
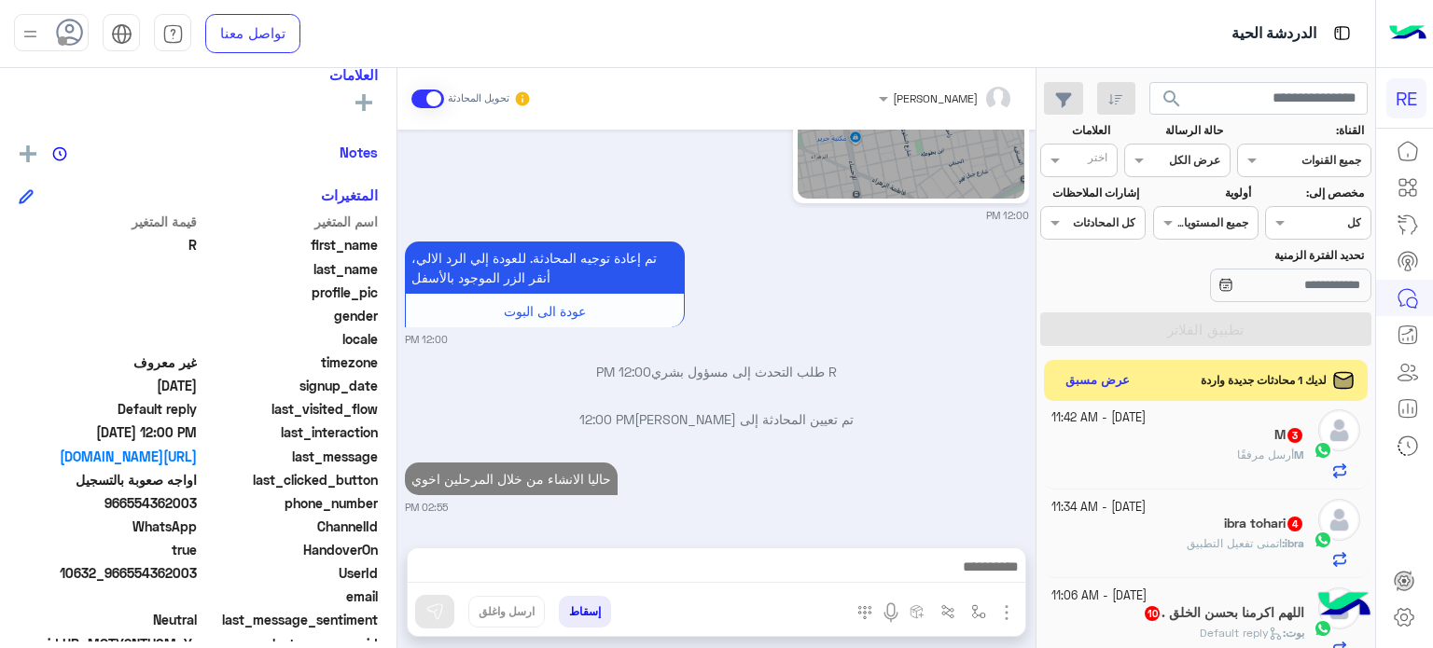
scroll to position [776, 0]
click at [1185, 475] on div "M أرسل مرفقًا" at bounding box center [1178, 463] width 254 height 33
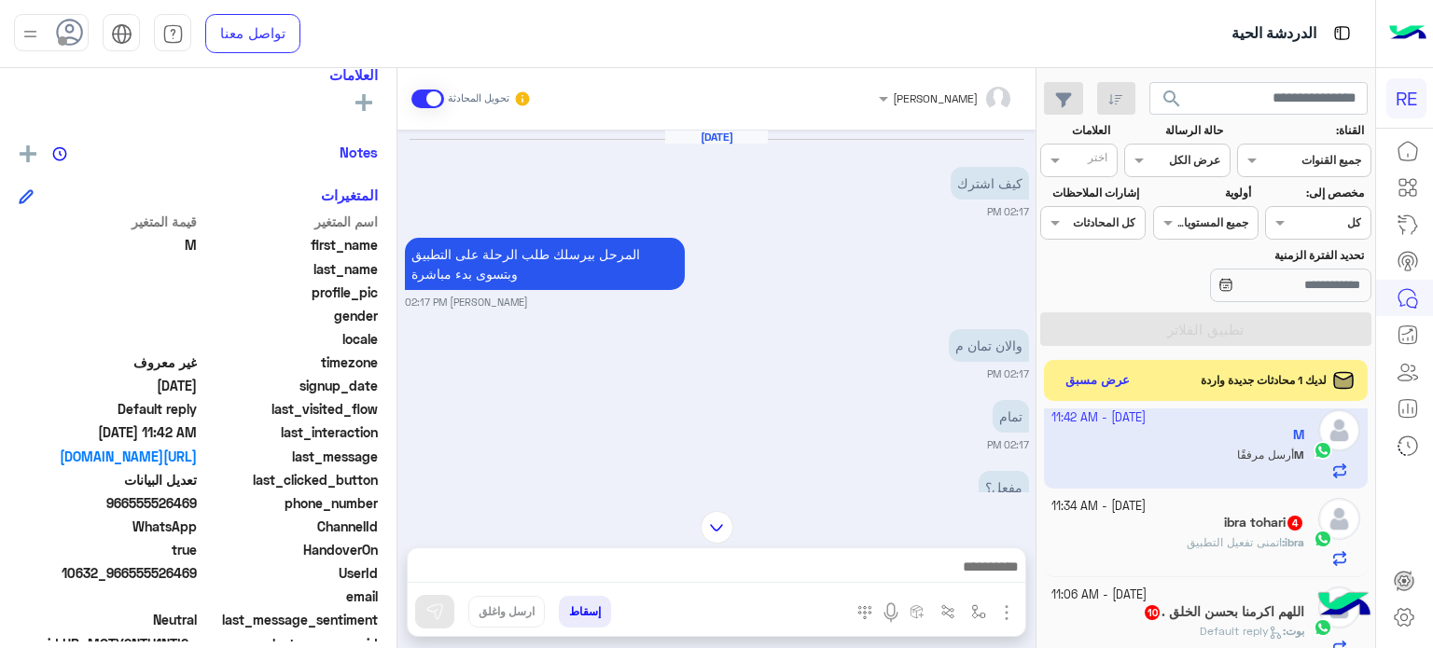
scroll to position [782, 0]
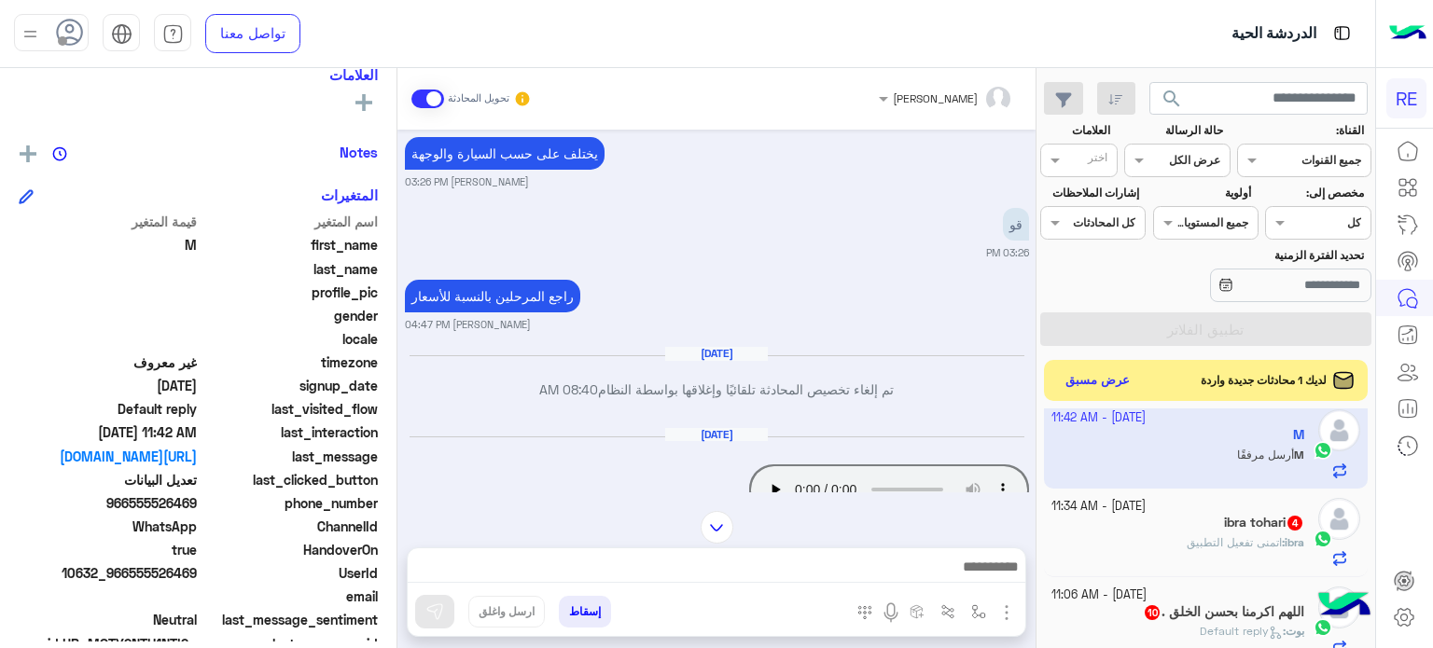
click at [1216, 540] on span "اتمنى تفعيل التطبيق" at bounding box center [1233, 542] width 95 height 14
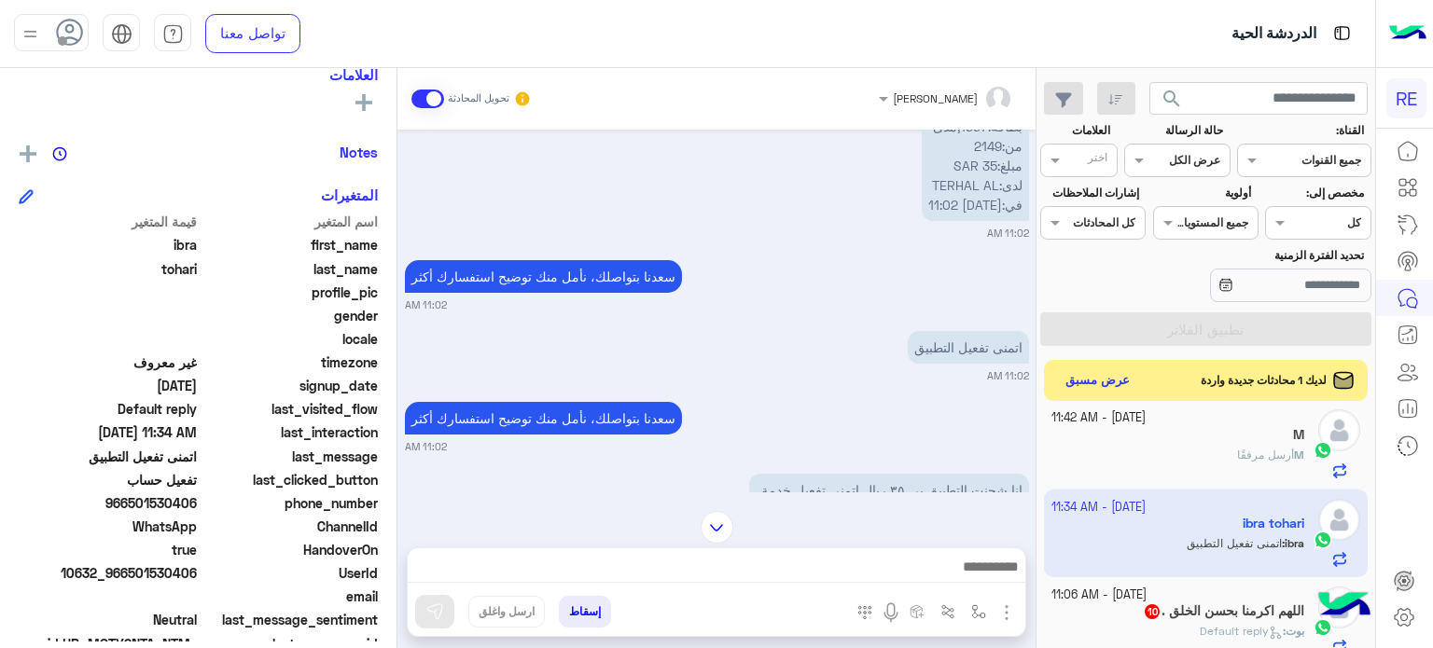
scroll to position [105, 0]
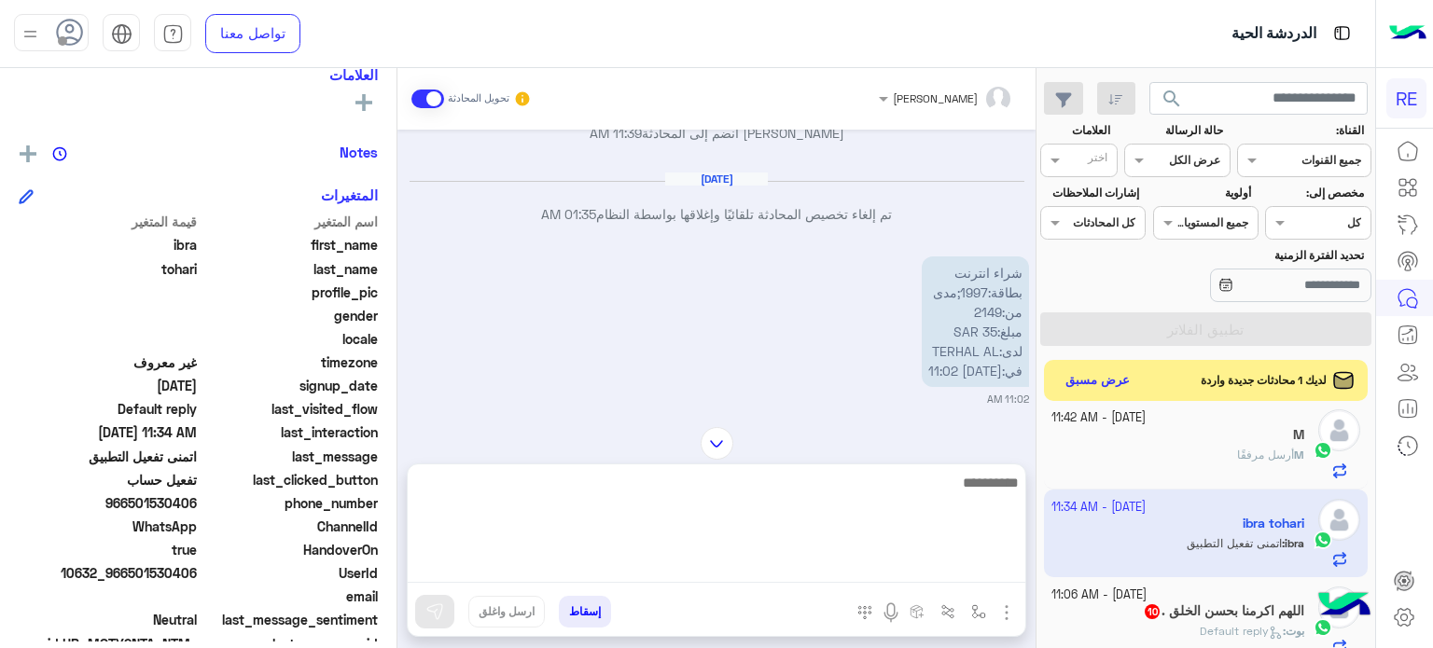
click at [791, 566] on textarea at bounding box center [716, 527] width 617 height 112
type textarea "**********"
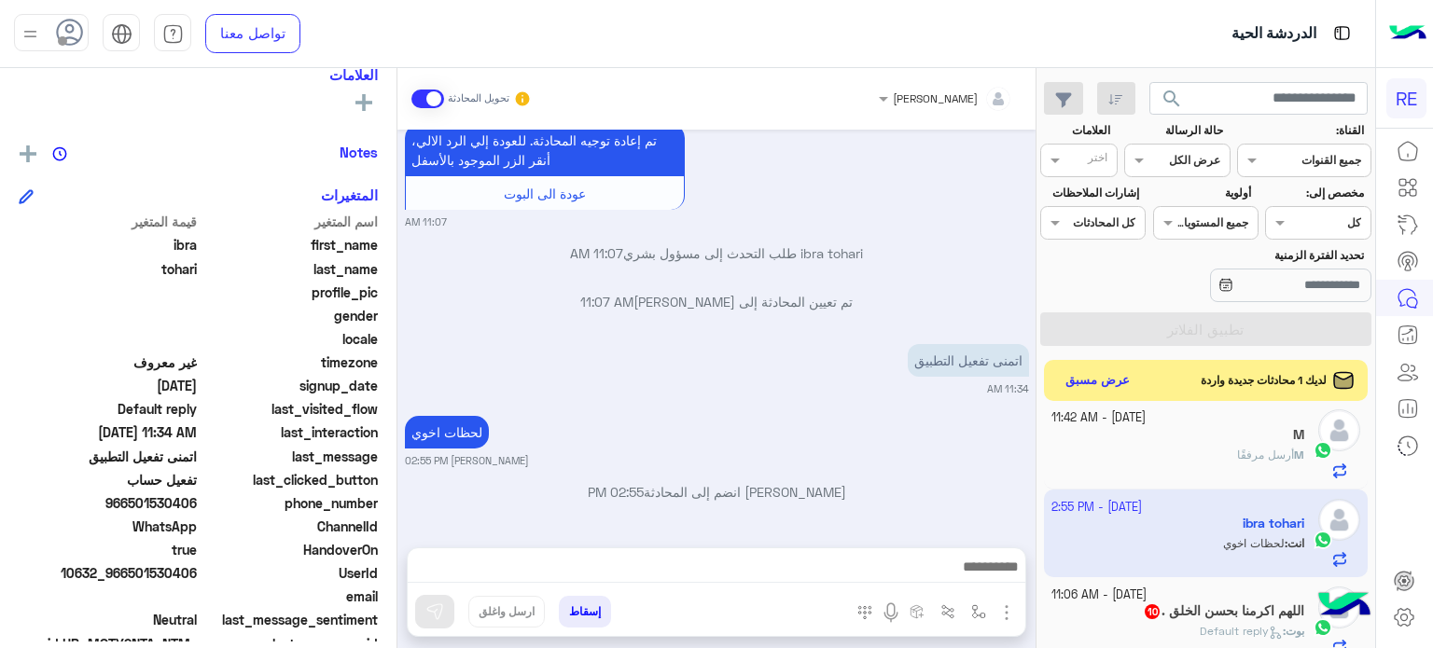
drag, startPoint x: 197, startPoint y: 574, endPoint x: 128, endPoint y: 577, distance: 69.1
click at [128, 577] on span "10632_966501530406" at bounding box center [108, 573] width 178 height 20
copy span "501530406"
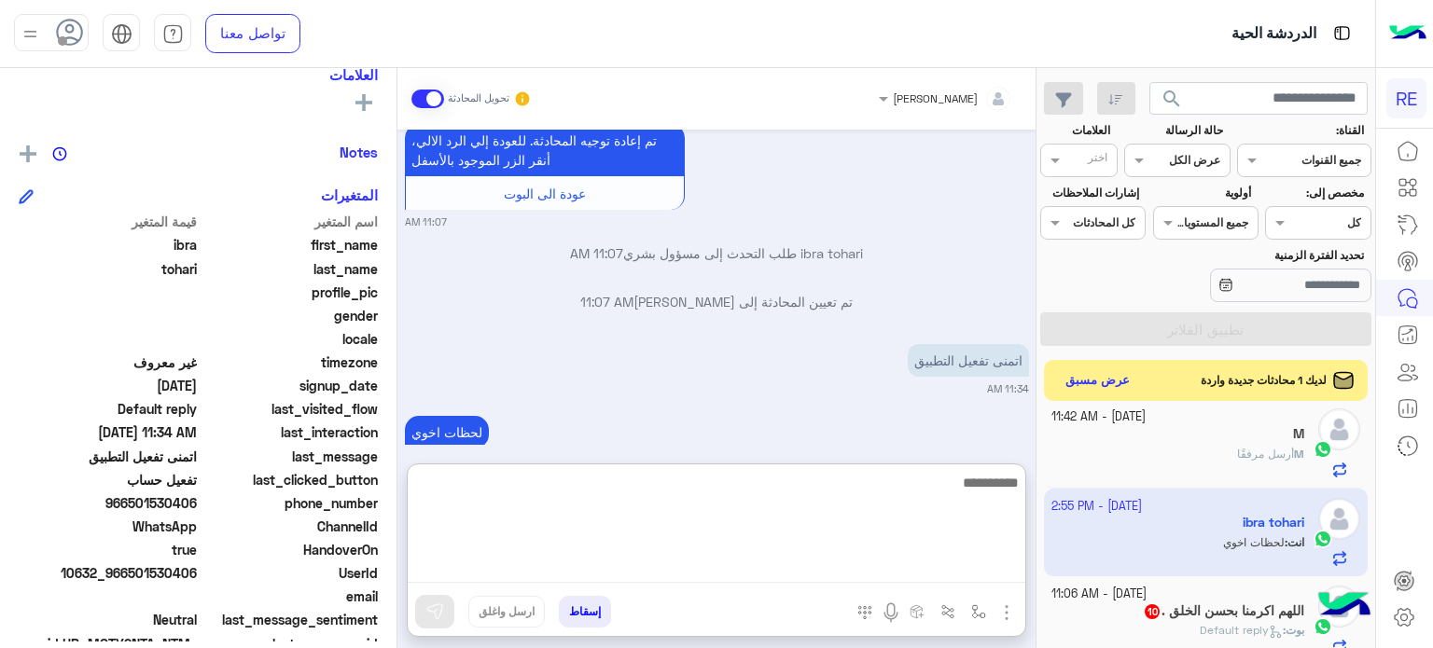
click at [887, 555] on textarea at bounding box center [716, 527] width 617 height 112
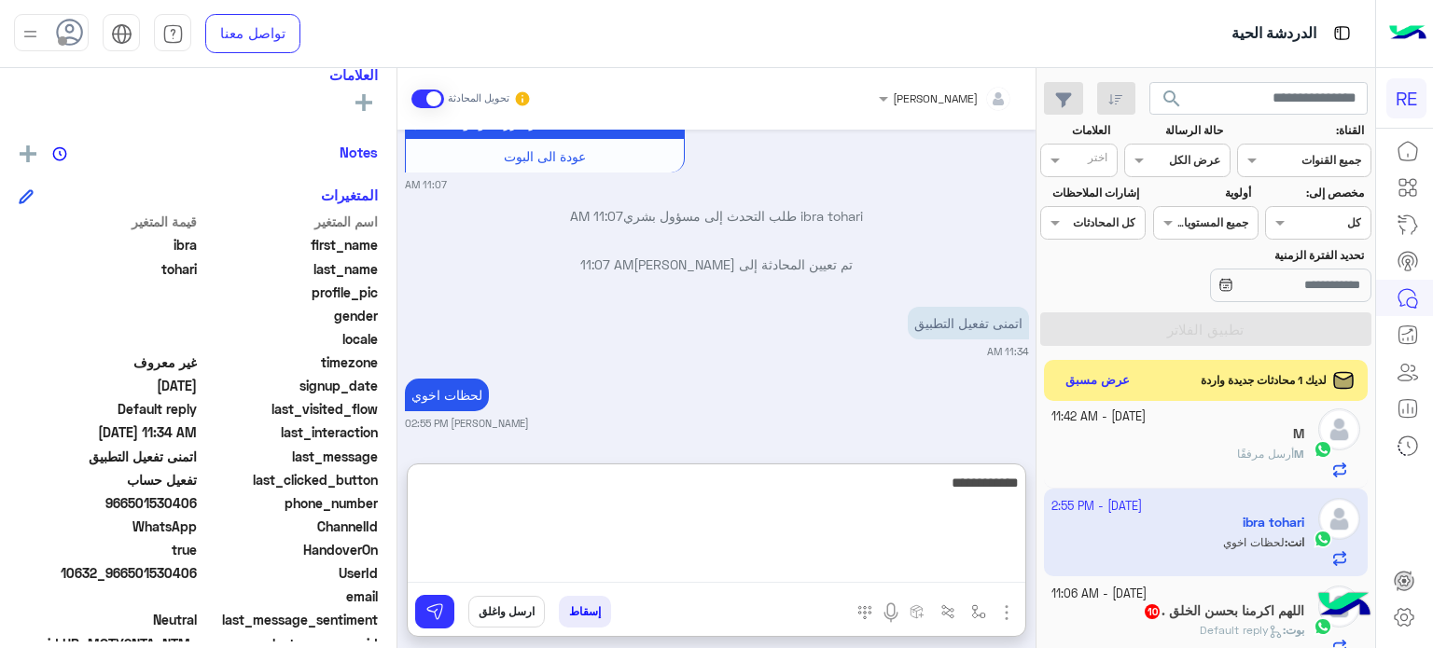
type textarea "**********"
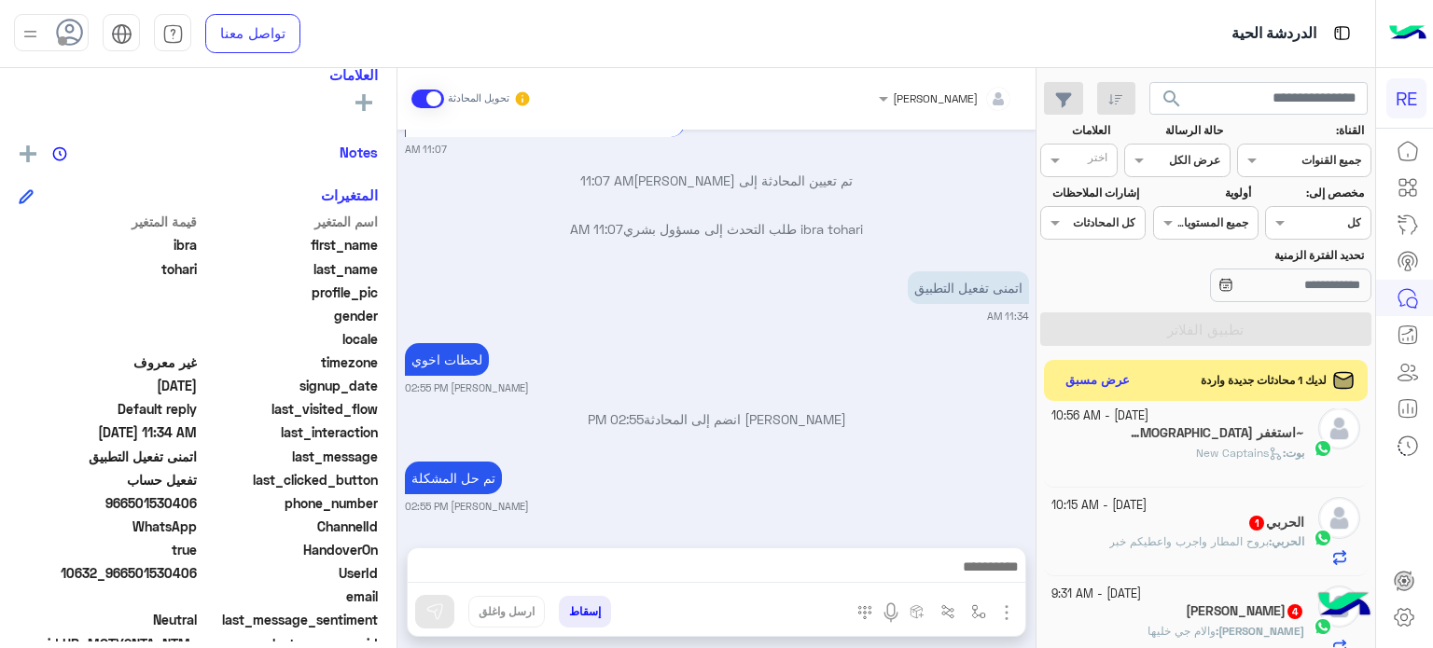
scroll to position [1552, 0]
click at [1077, 430] on span "12" at bounding box center [1069, 433] width 15 height 15
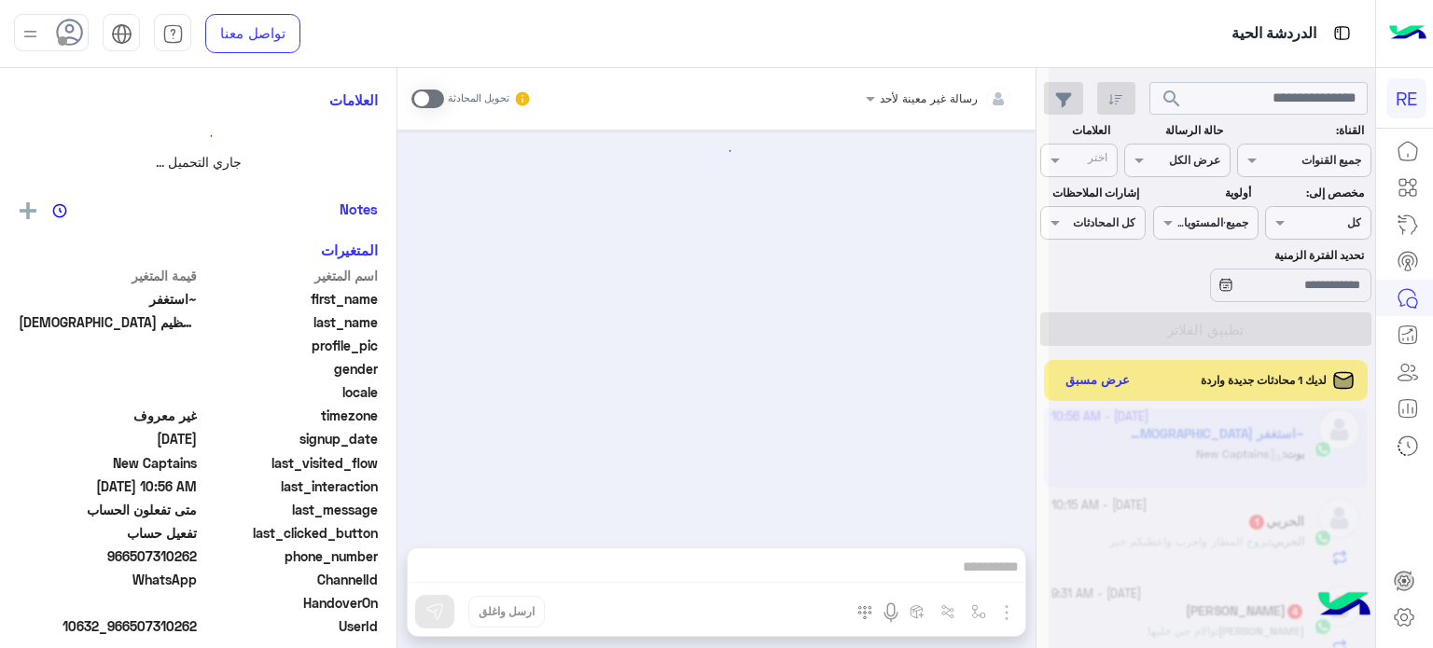
scroll to position [906, 0]
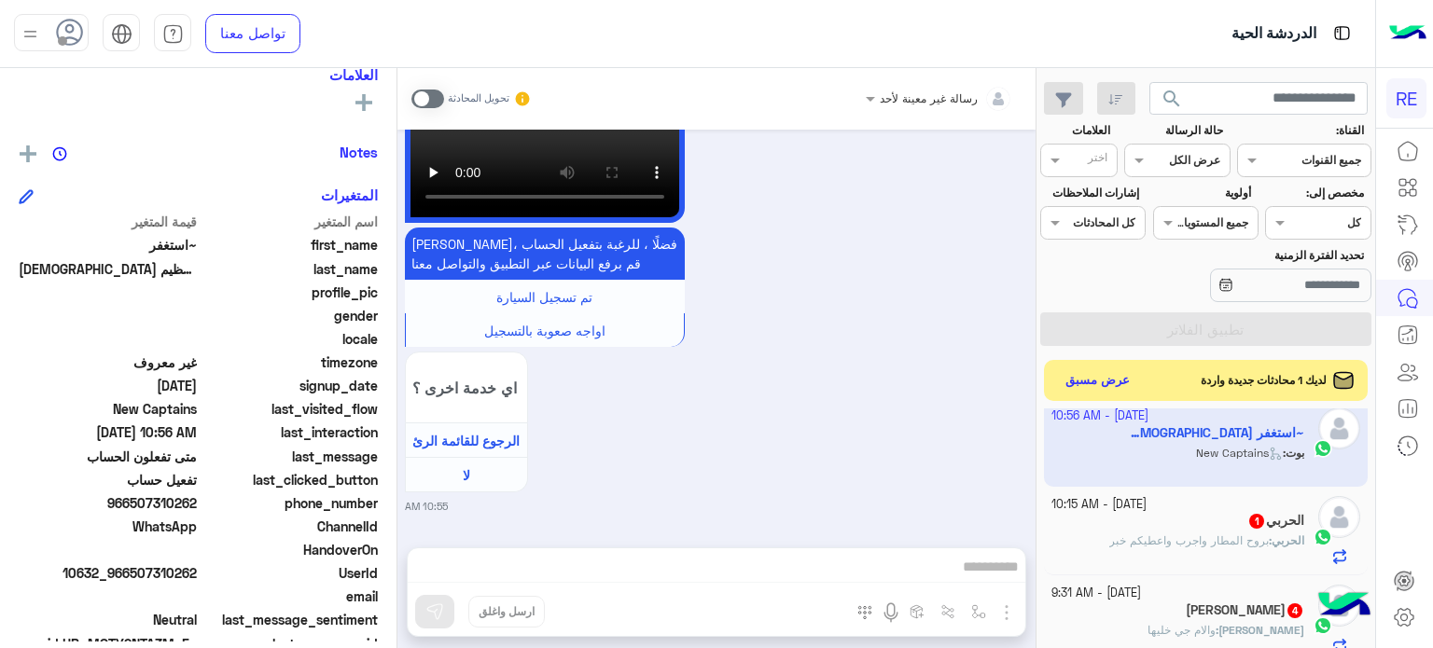
click at [1162, 526] on div "الحربي 1" at bounding box center [1178, 523] width 254 height 20
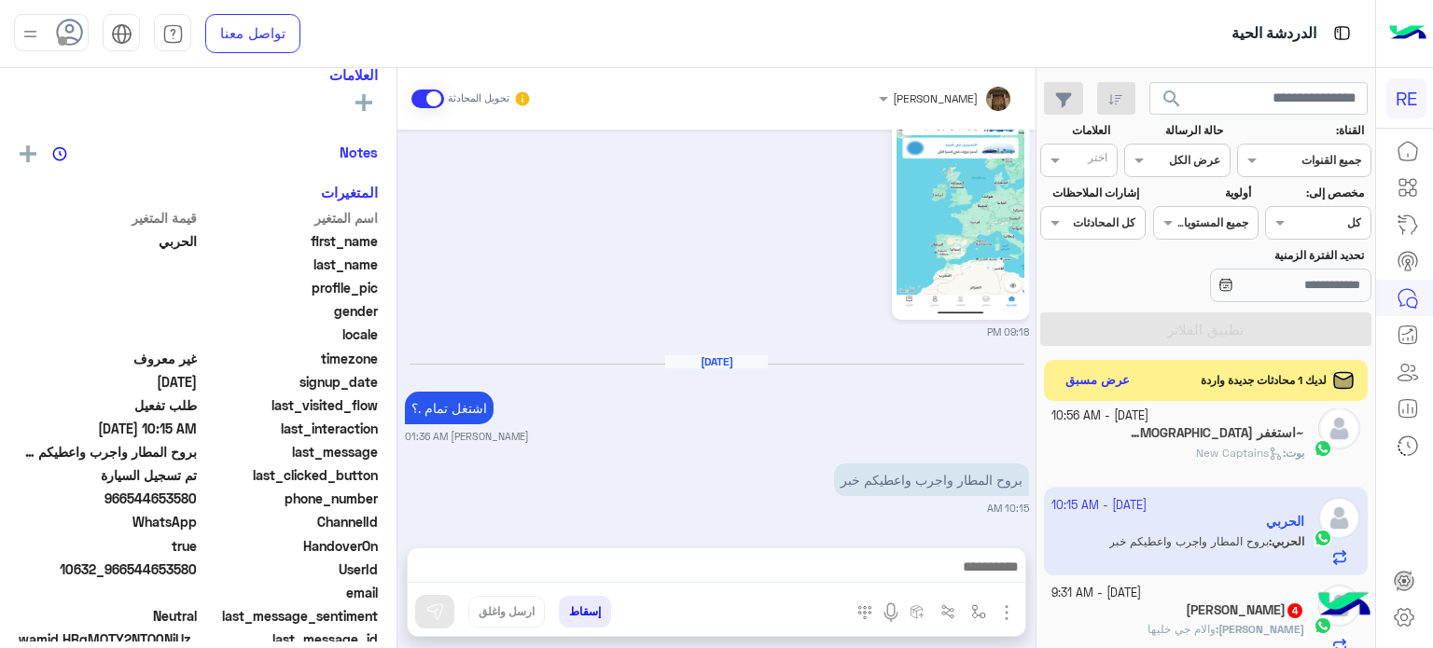
click at [1158, 603] on div "[PERSON_NAME] 4" at bounding box center [1178, 613] width 254 height 20
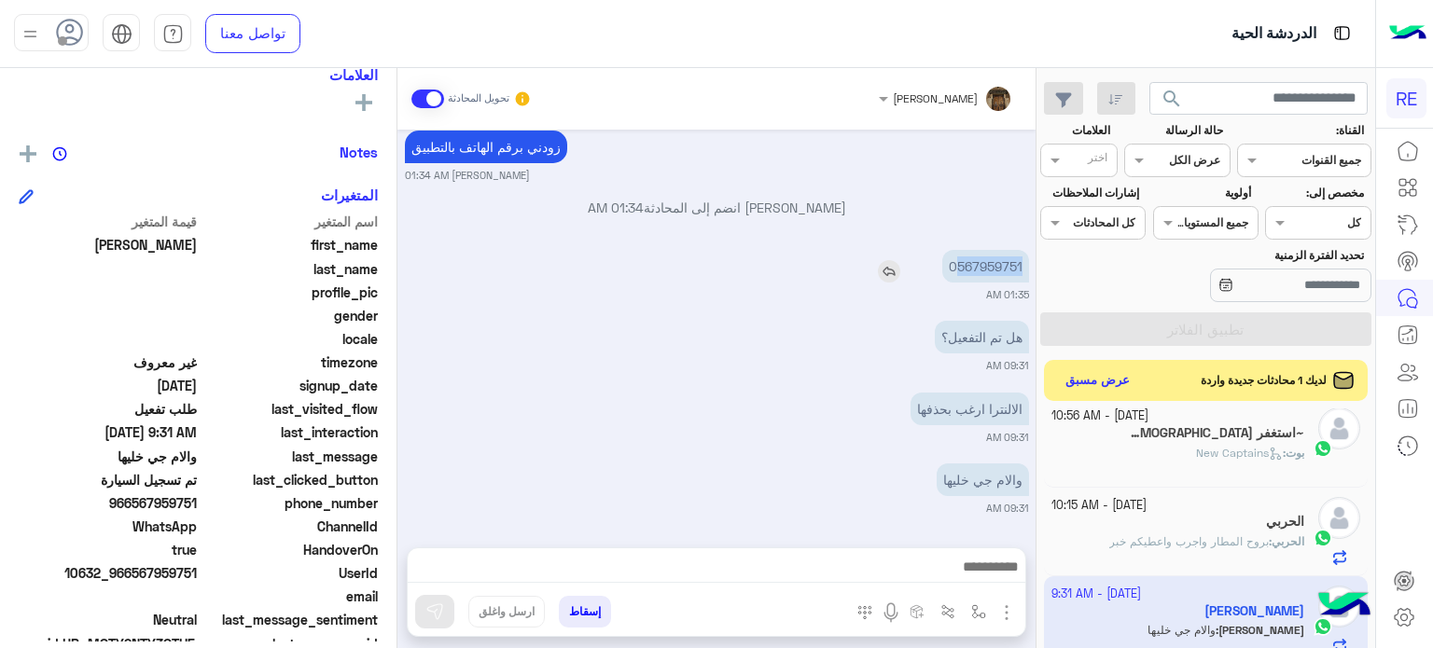
drag, startPoint x: 1019, startPoint y: 264, endPoint x: 955, endPoint y: 274, distance: 65.2
click at [955, 274] on p "0567959751" at bounding box center [985, 266] width 87 height 33
copy p "567959751"
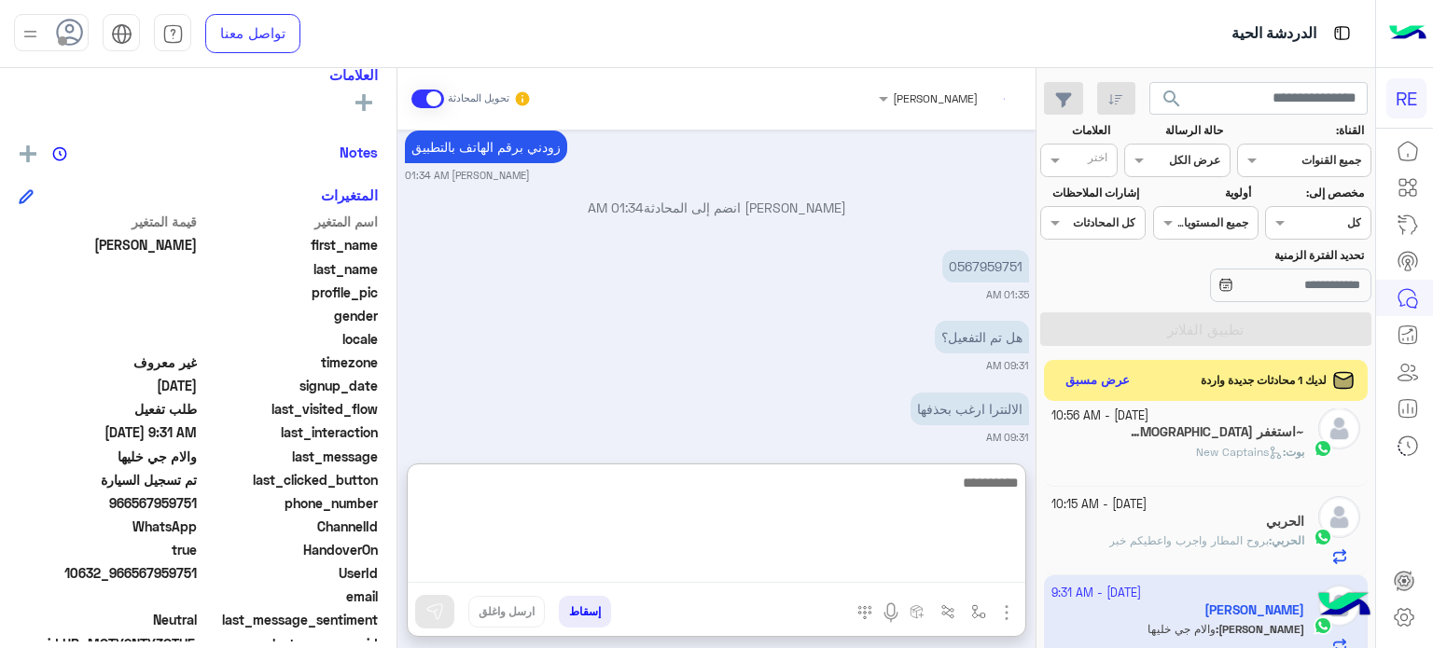
click at [944, 568] on textarea at bounding box center [716, 527] width 617 height 112
type textarea "**********"
